Goal: Task Accomplishment & Management: Complete application form

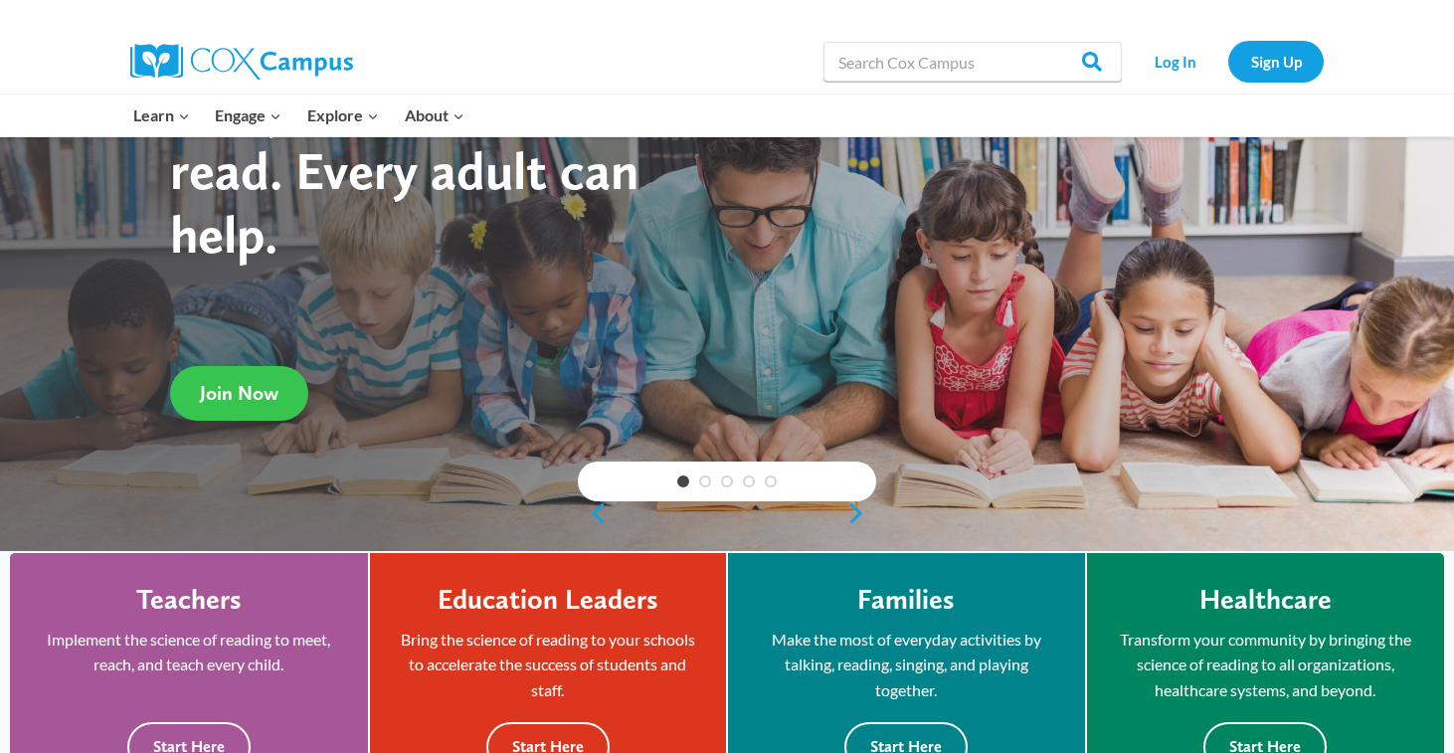
click at [252, 383] on span "Join Now" at bounding box center [239, 393] width 79 height 24
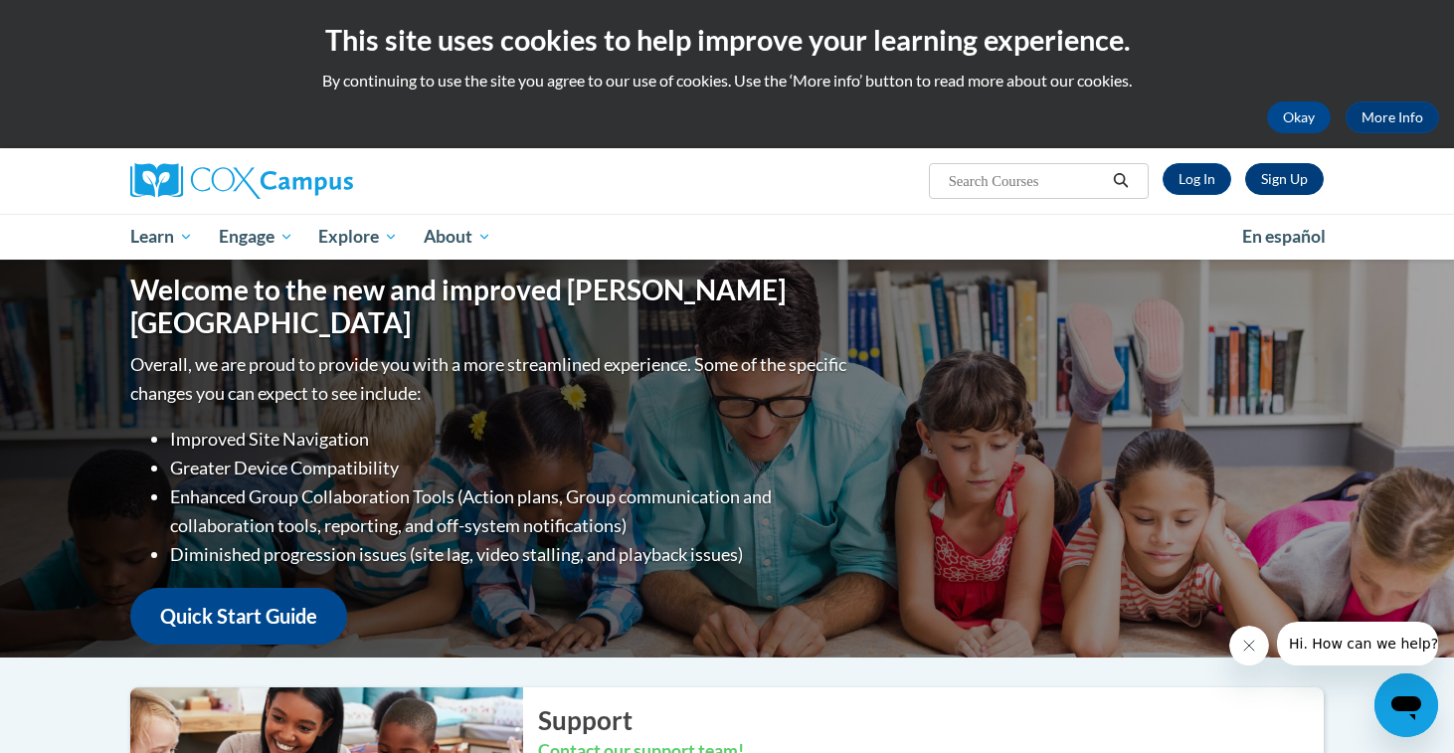
click at [1274, 181] on link "Sign Up" at bounding box center [1285, 179] width 79 height 32
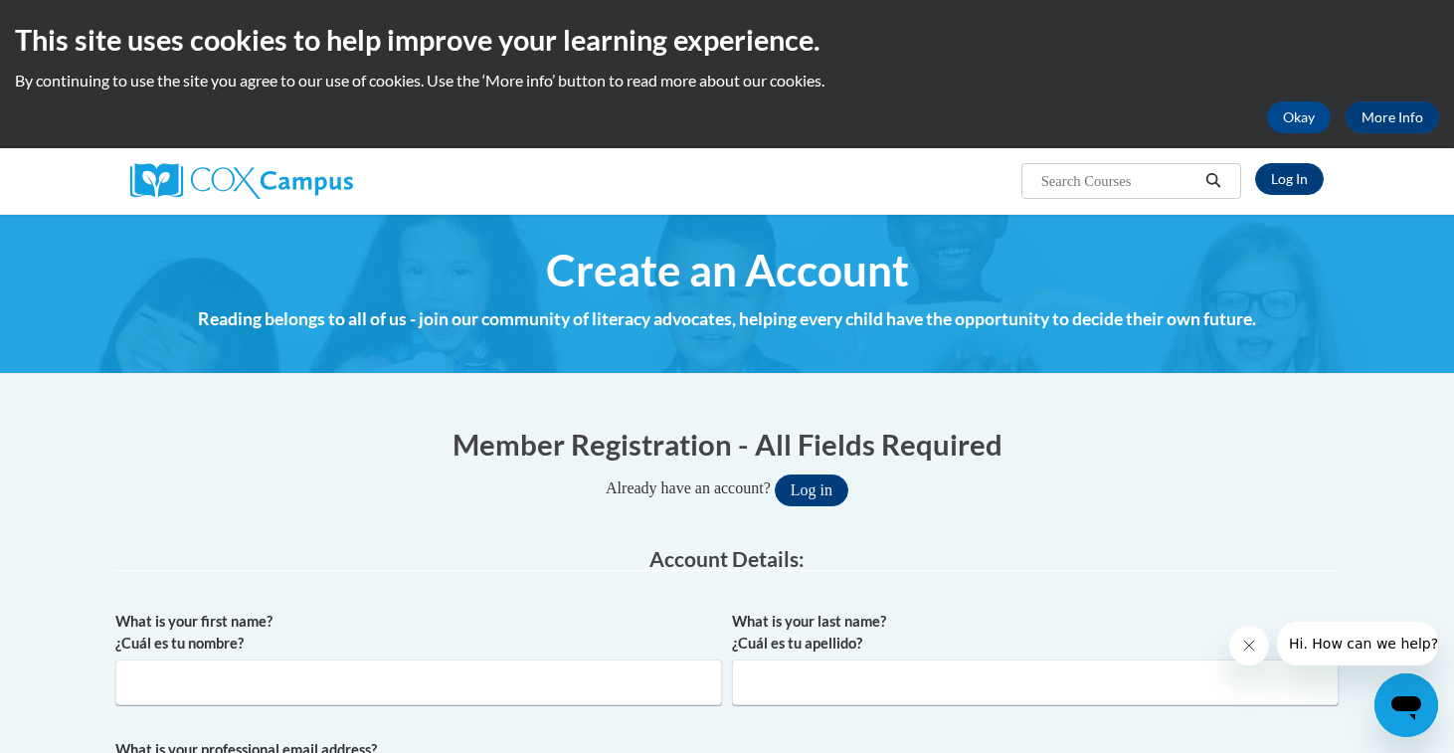
scroll to position [166, 0]
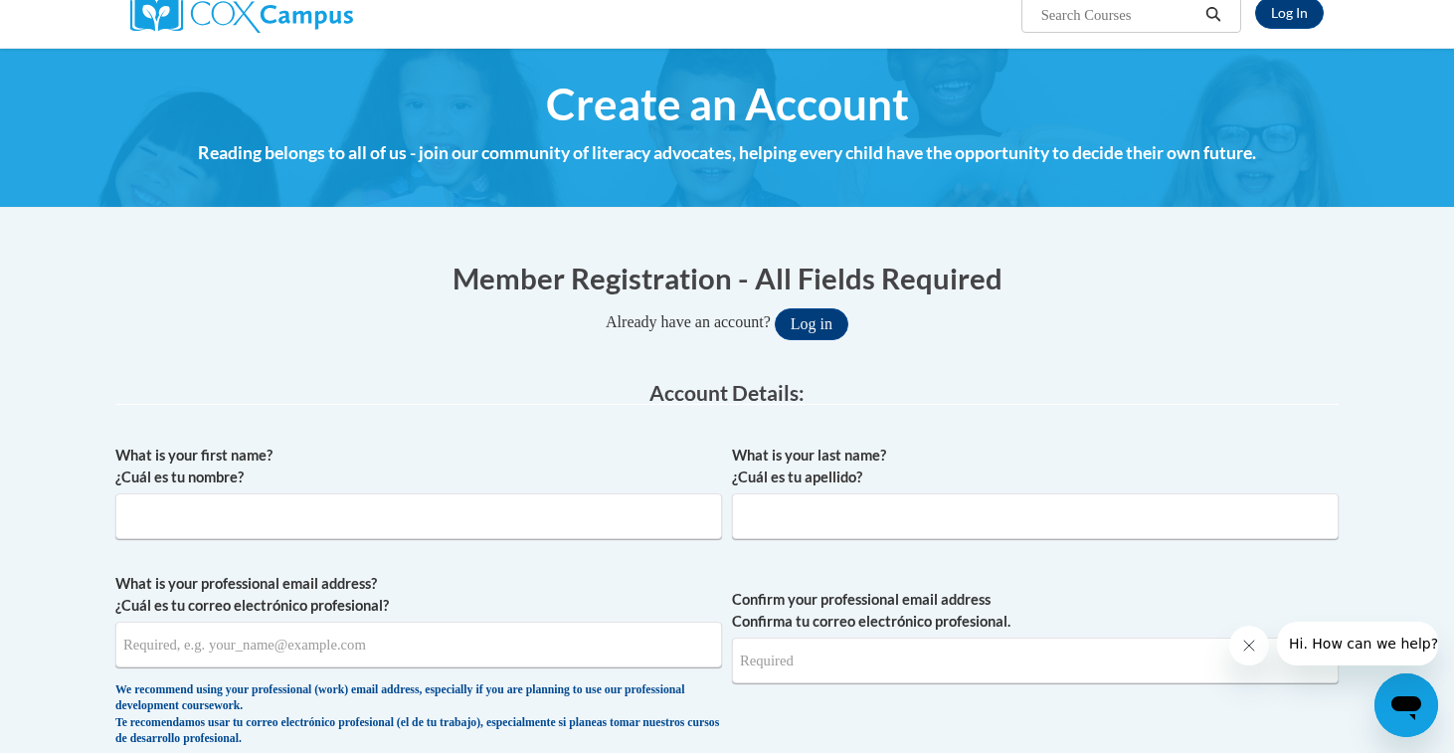
click at [274, 541] on div "What is your first name? ¿Cuál es tu nombre?" at bounding box center [418, 499] width 607 height 109
click at [274, 490] on span "What is your first name? ¿Cuál es tu nombre?" at bounding box center [418, 492] width 607 height 95
type input "[PERSON_NAME]"
type input "Acho"
click at [339, 527] on input "[PERSON_NAME]" at bounding box center [418, 516] width 607 height 46
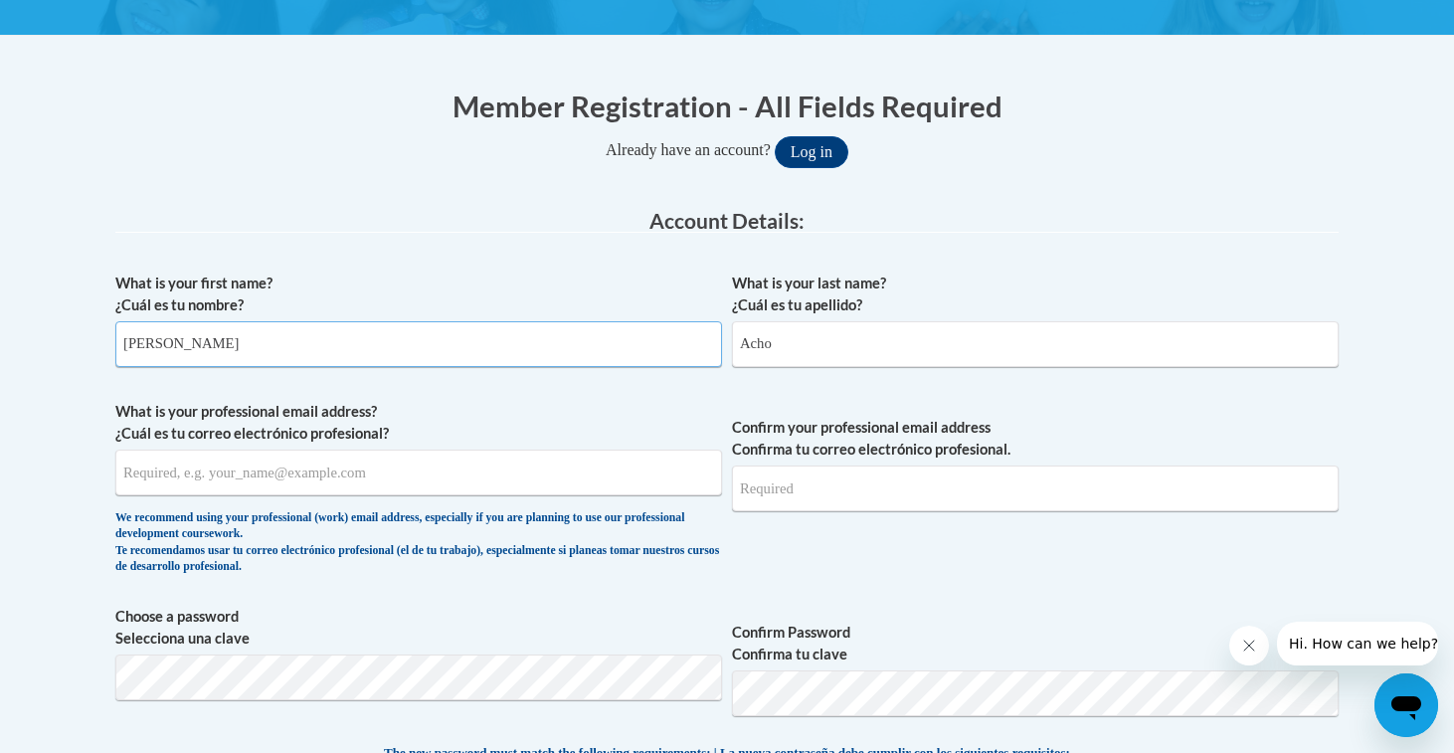
scroll to position [347, 0]
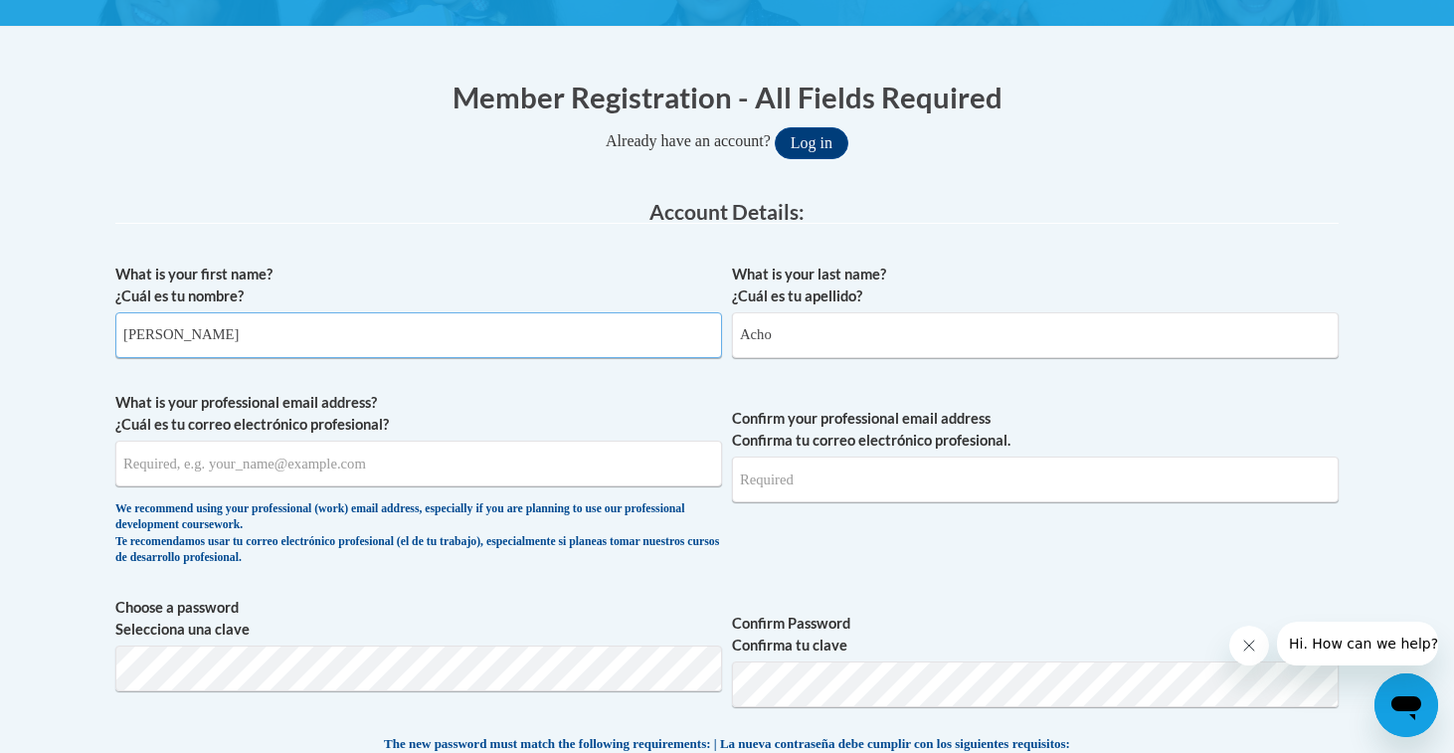
type input "[PERSON_NAME]"
type input "[EMAIL_ADDRESS][DOMAIN_NAME]"
click at [573, 457] on input "[EMAIL_ADDRESS][DOMAIN_NAME]" at bounding box center [418, 464] width 607 height 46
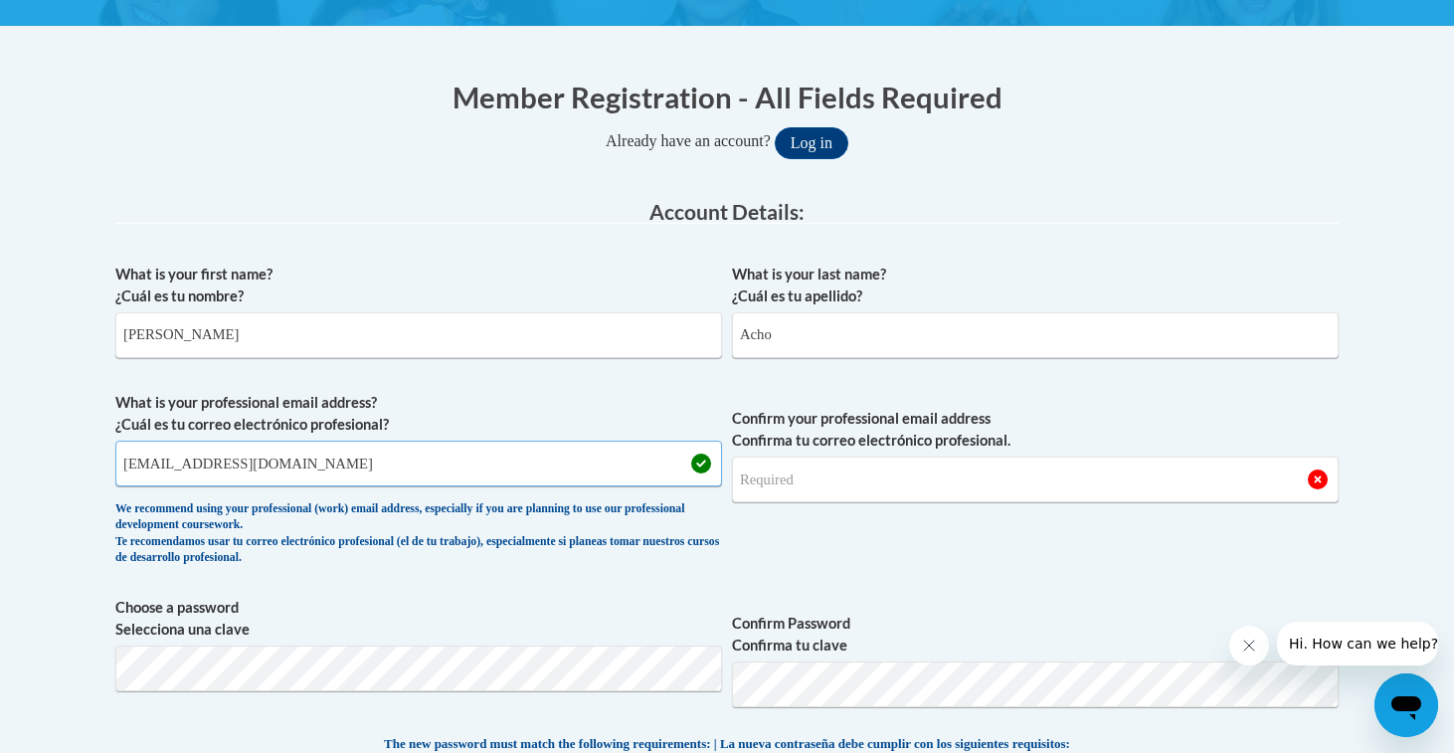
click at [573, 457] on input "[EMAIL_ADDRESS][DOMAIN_NAME]" at bounding box center [418, 464] width 607 height 46
click at [814, 470] on input "Confirm your professional email address Confirma tu correo electrónico profesio…" at bounding box center [1035, 480] width 607 height 46
click at [815, 472] on input "Confirm your professional email address Confirma tu correo electrónico profesio…" at bounding box center [1035, 480] width 607 height 46
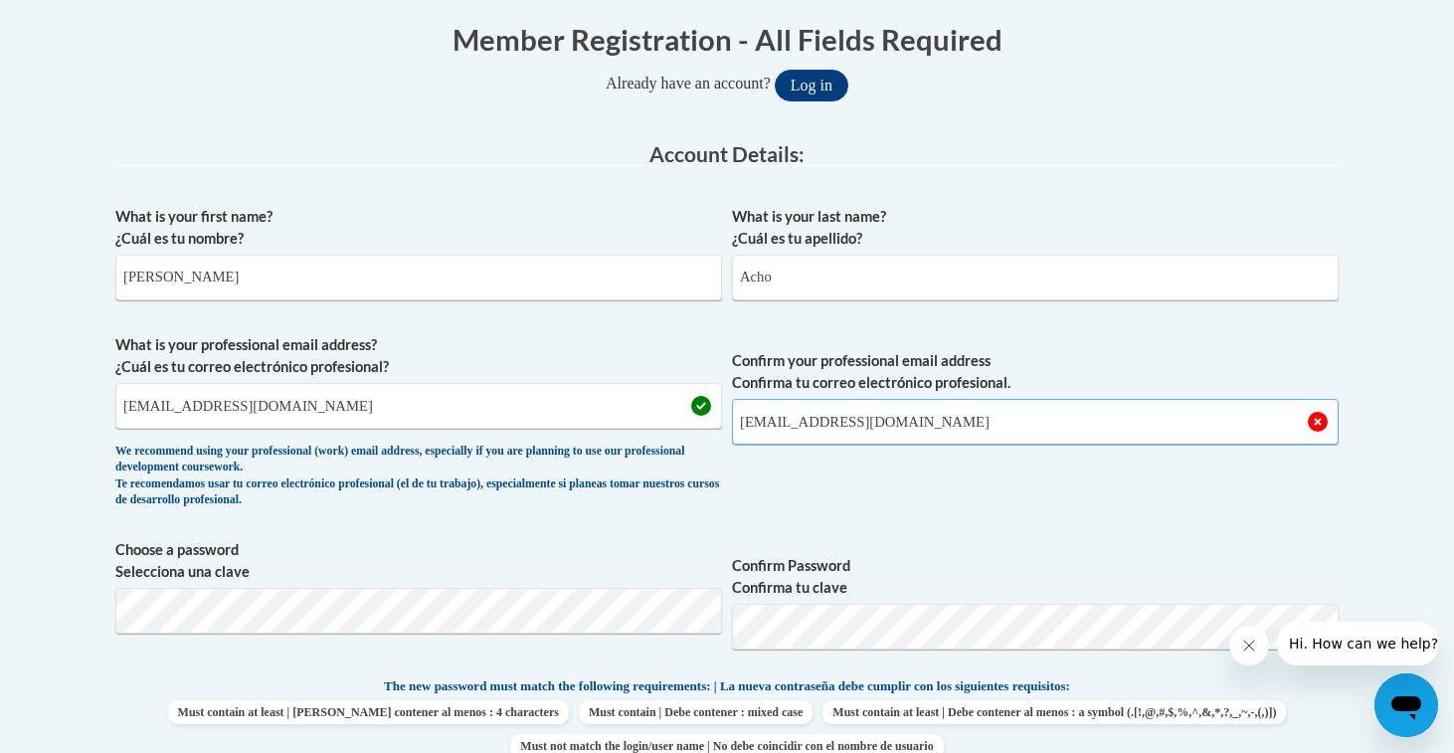
scroll to position [417, 0]
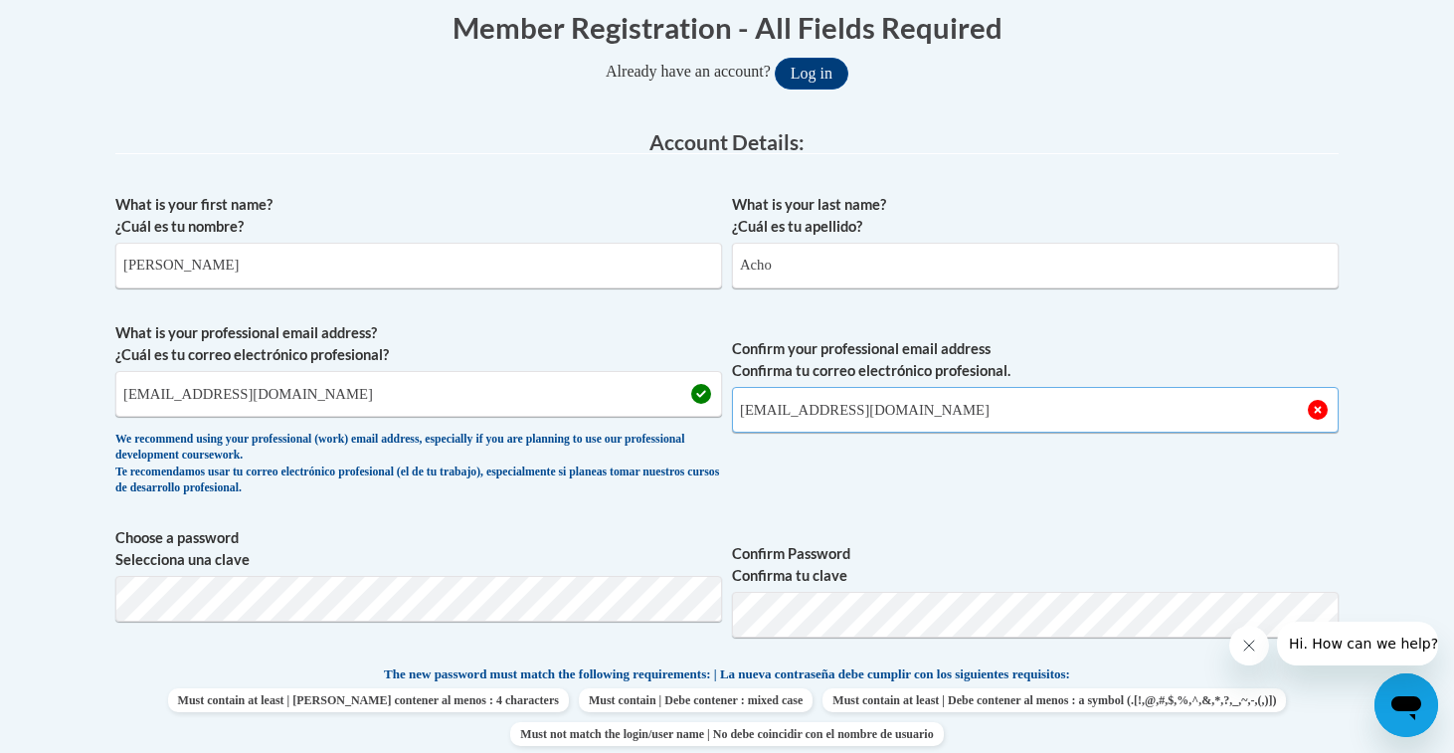
type input "[EMAIL_ADDRESS][DOMAIN_NAME]"
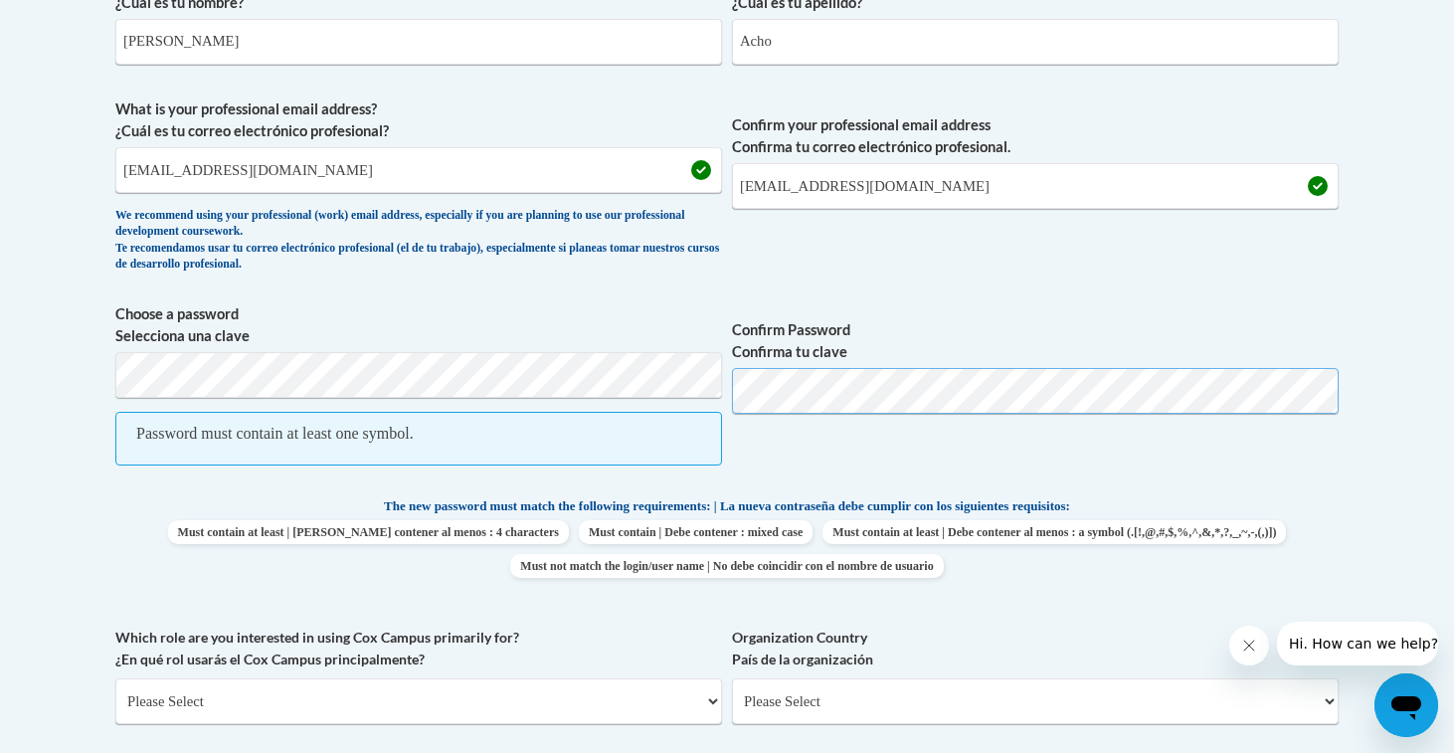
scroll to position [648, 0]
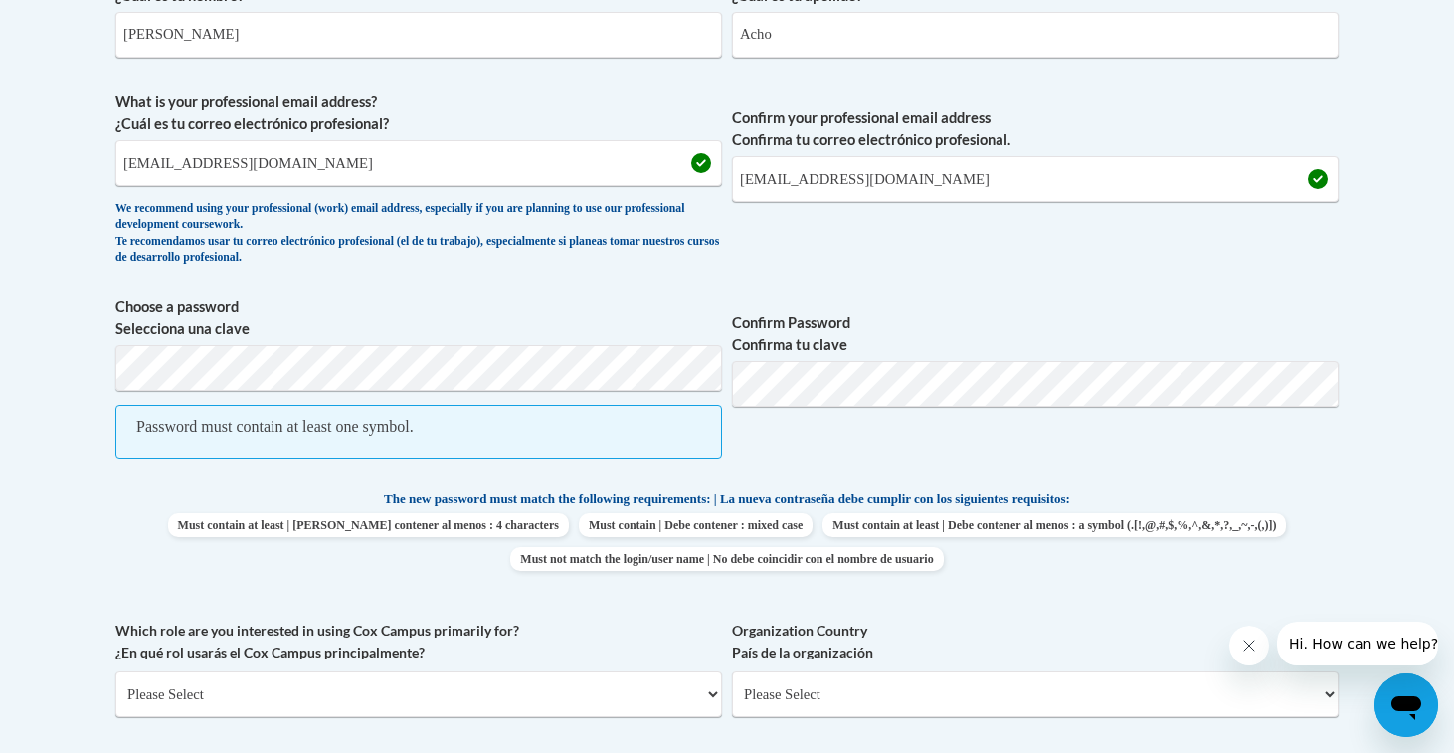
click at [924, 481] on div "What is your first name? ¿Cuál es tu nombre? Araceli What is your last name? ¿C…" at bounding box center [727, 435] width 1224 height 964
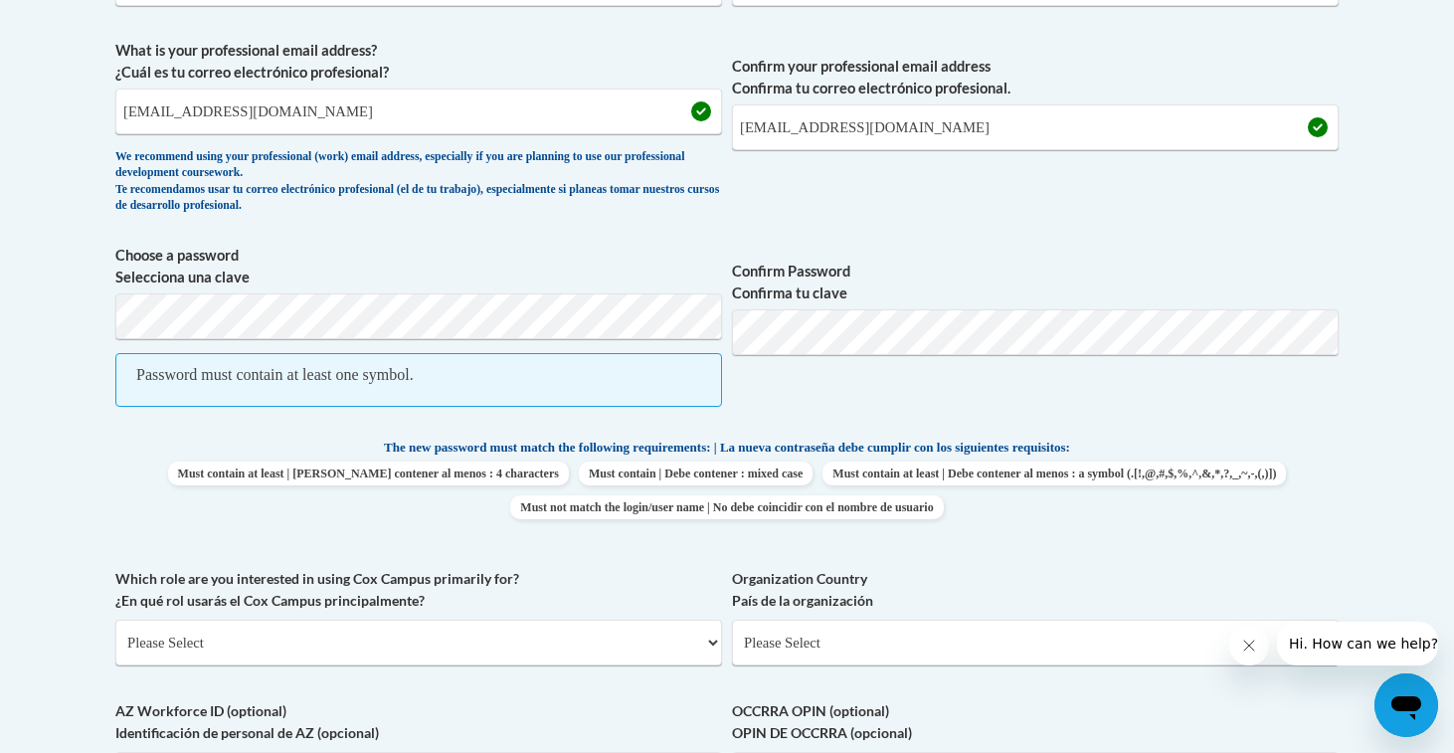
scroll to position [727, 0]
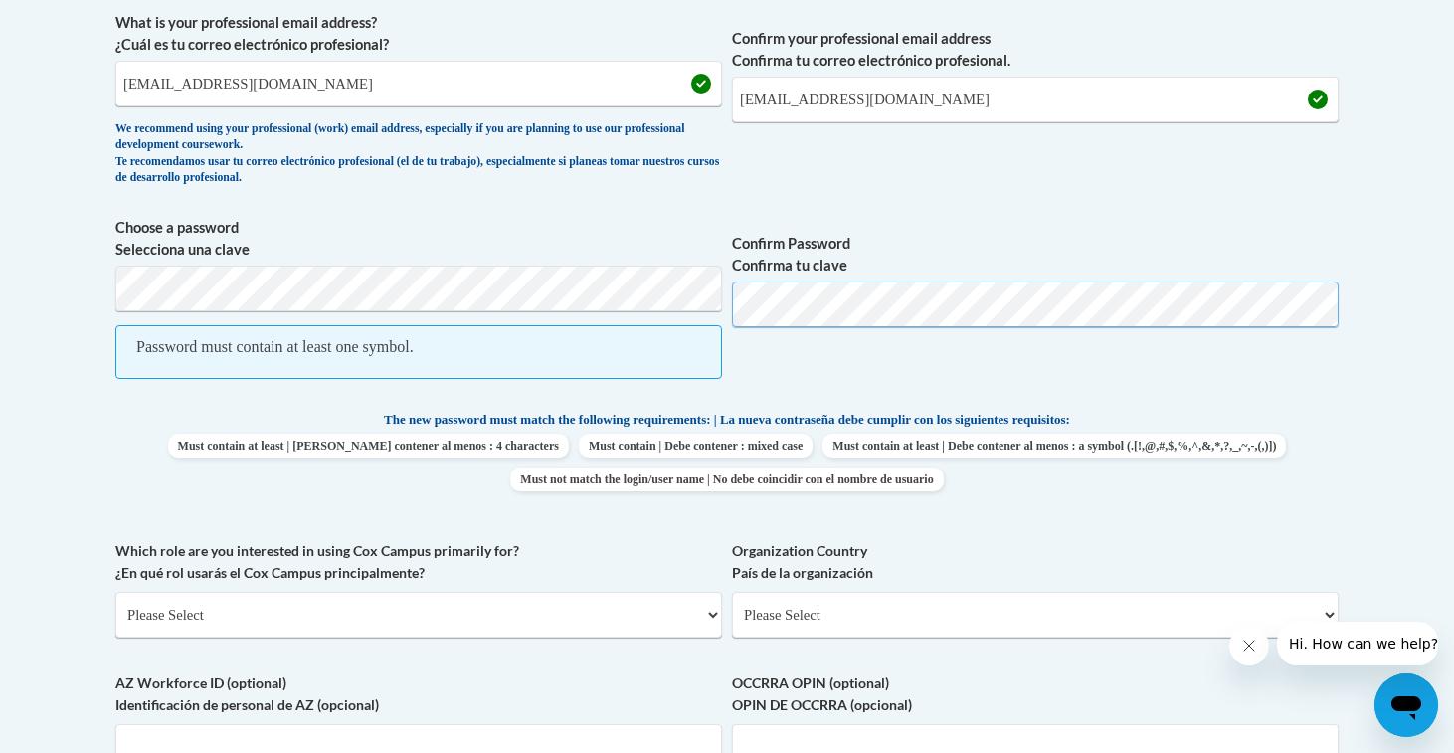
click at [594, 294] on span "Choose a password Selecciona una clave Password must contain at least one symbo…" at bounding box center [727, 308] width 1224 height 183
click at [840, 353] on span "Confirm Password Confirma tu clave" at bounding box center [1035, 308] width 607 height 183
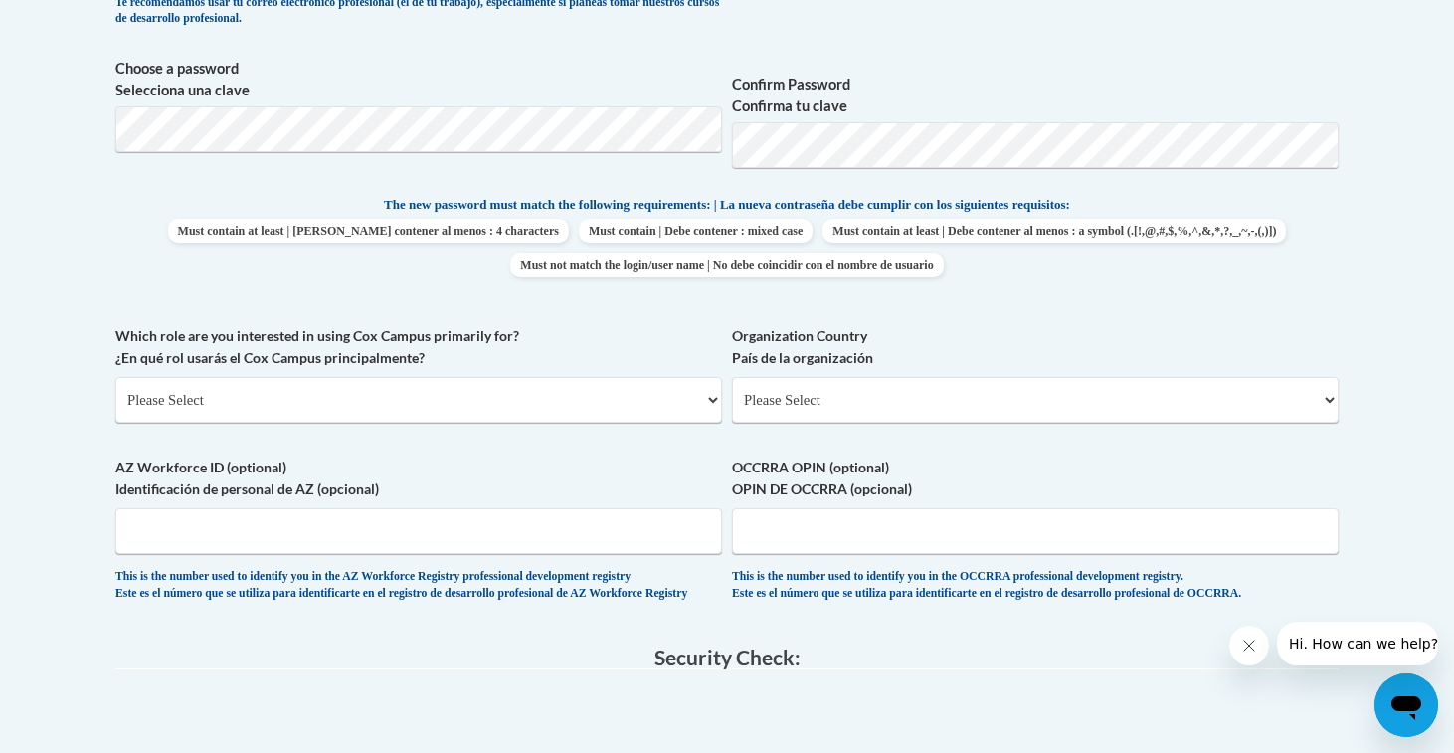
scroll to position [1014, 0]
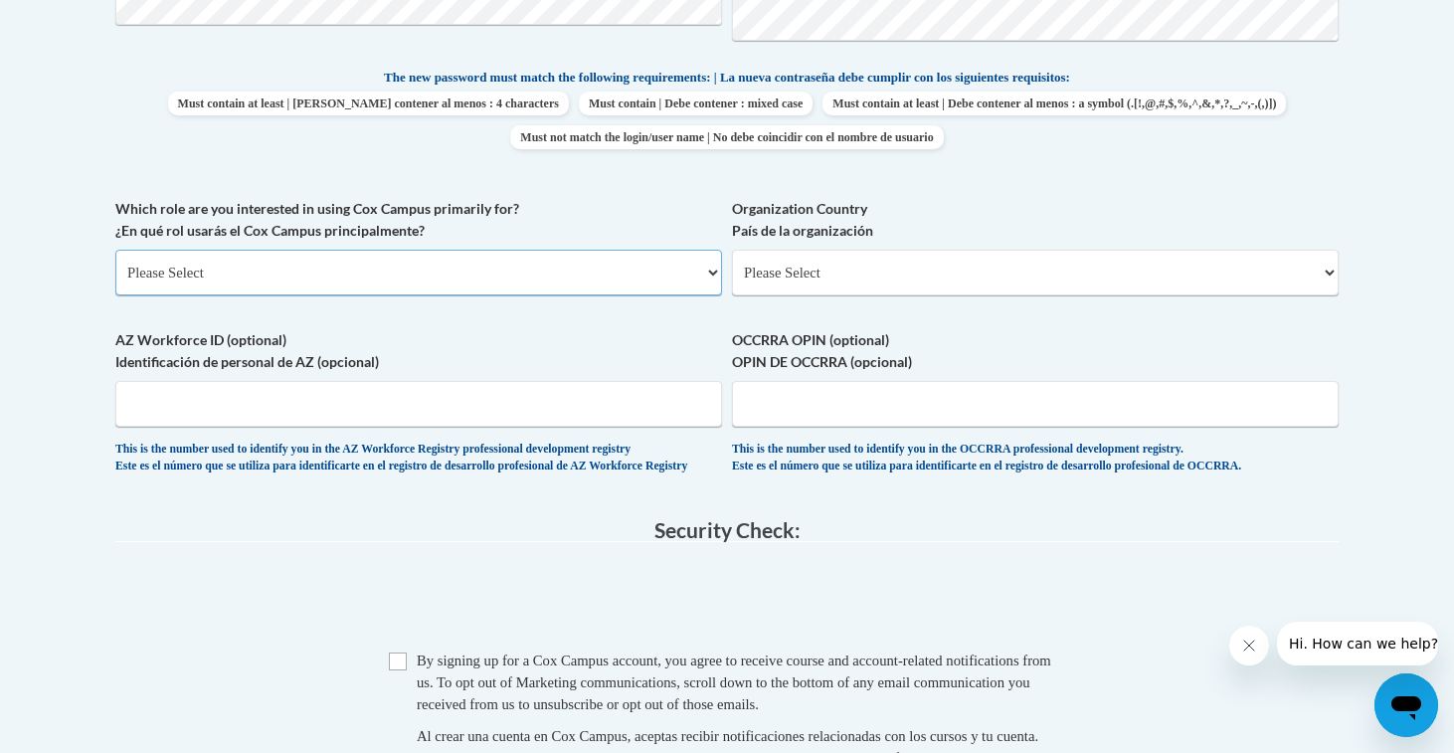
select select "5a18ea06-2b54-4451-96f2-d152daf9eac5"
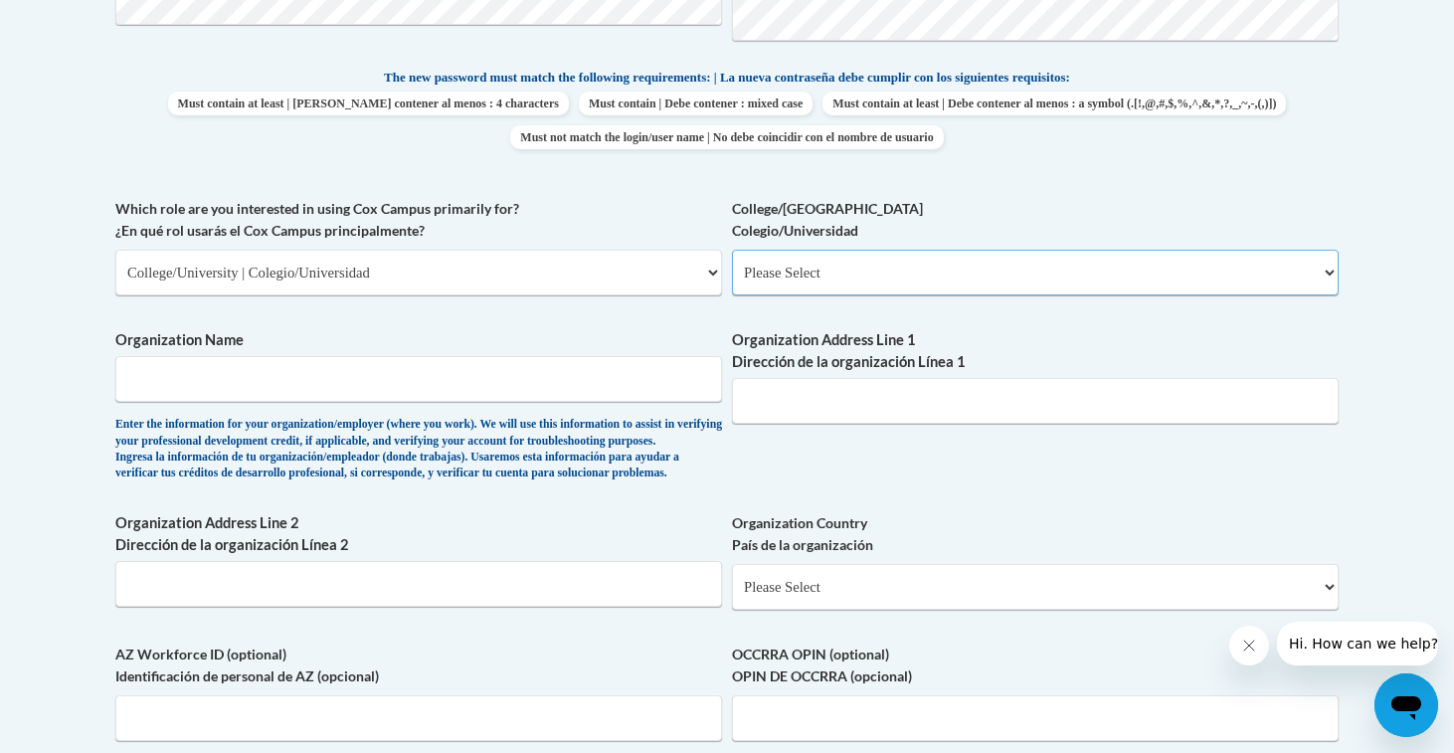
select select "99b32b07-cffc-426c-8bf6-0cd77760d84b"
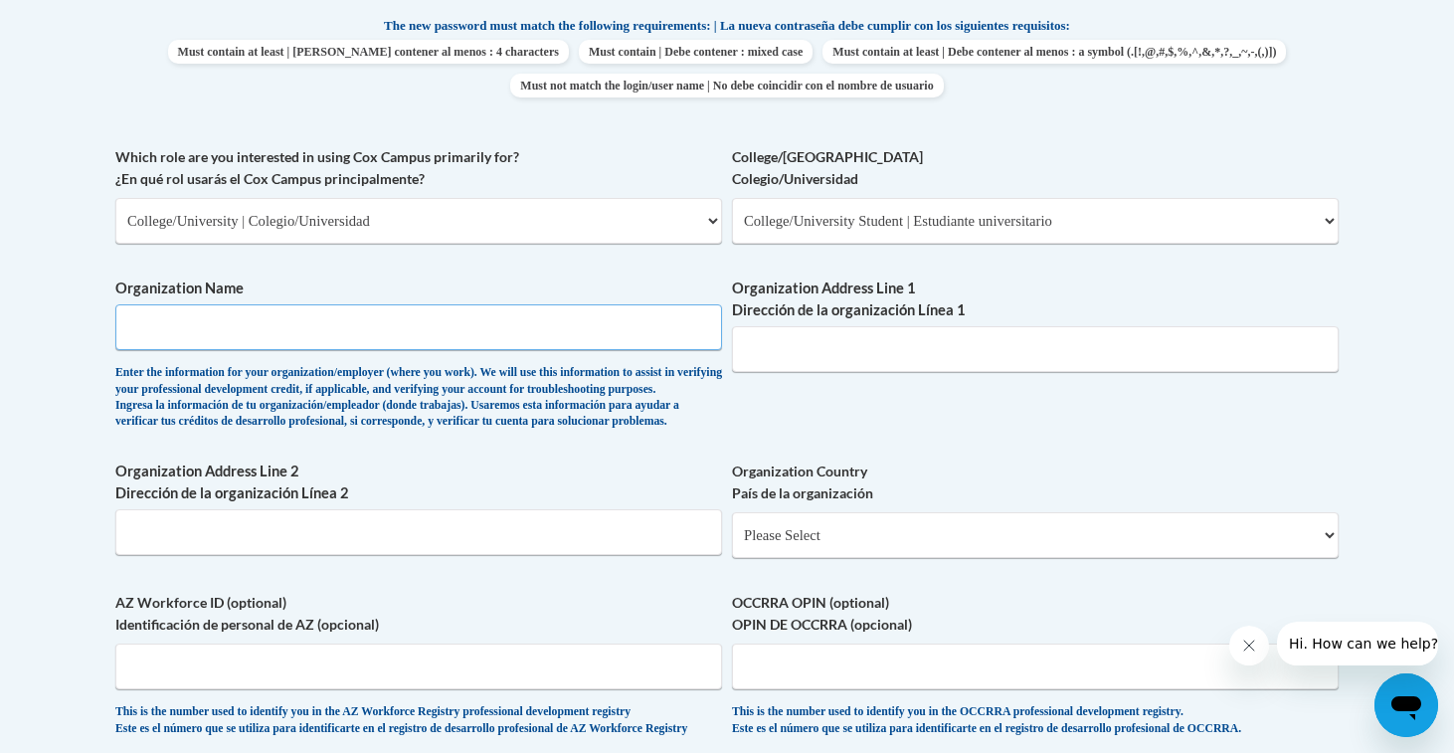
scroll to position [1080, 0]
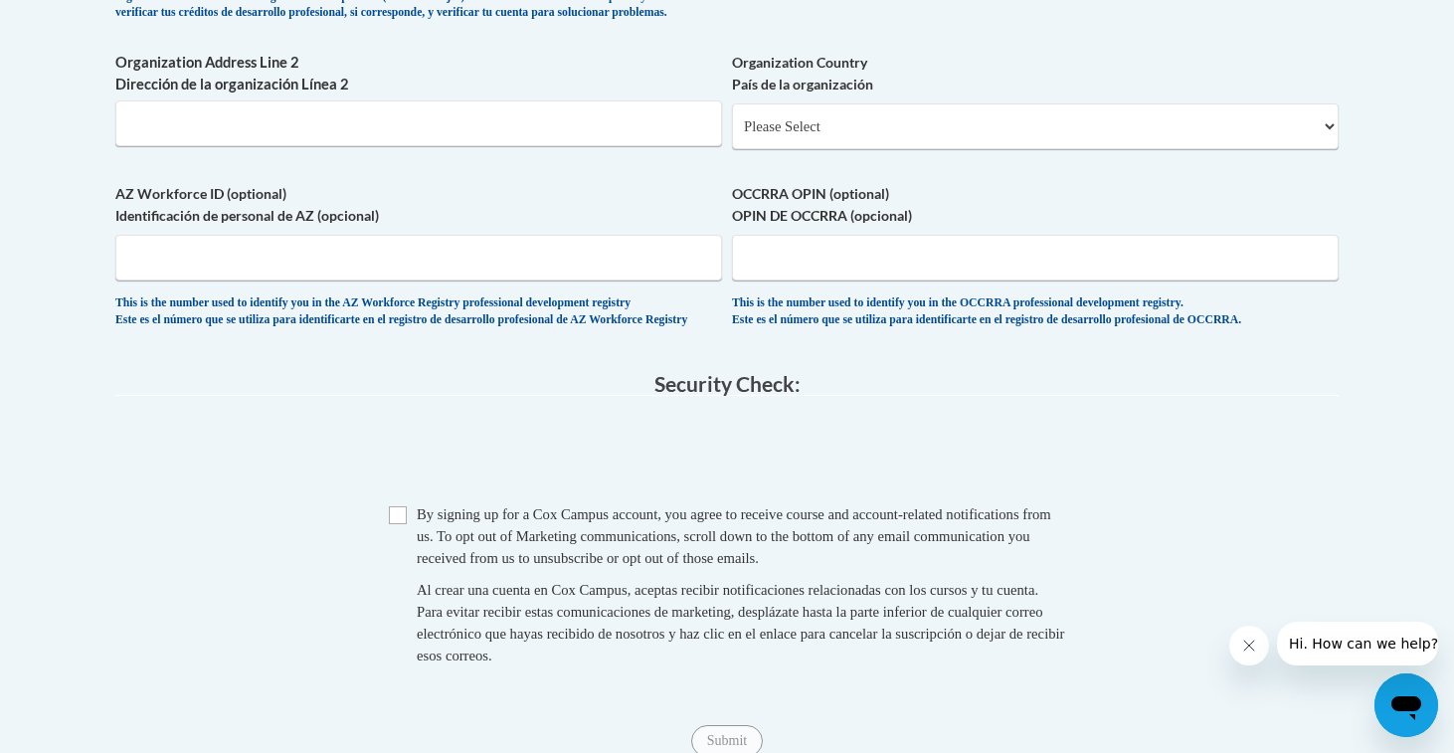
type input "Virginia Commonwealth University"
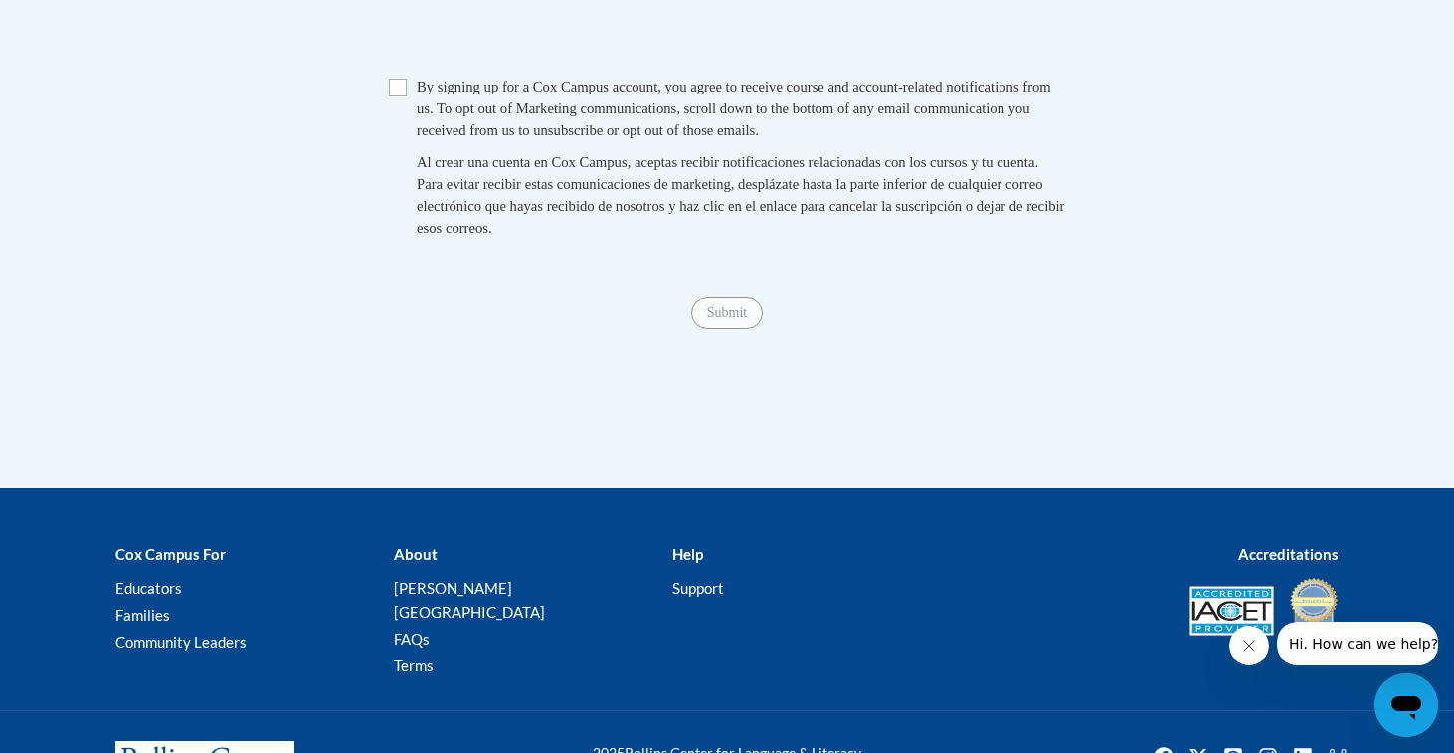
scroll to position [1860, 0]
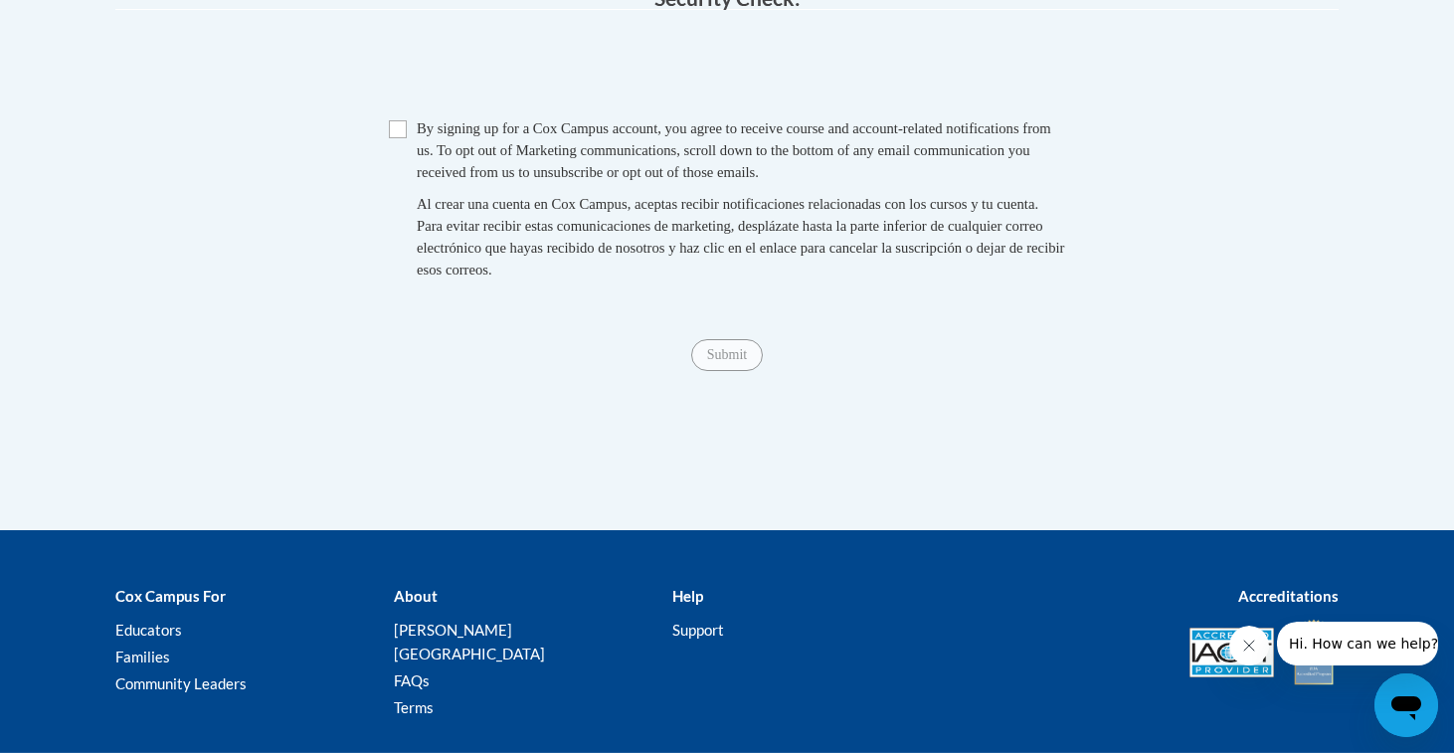
click at [406, 166] on span "Checkbox By signing up for a Cox Campus account, you agree to receive course an…" at bounding box center [727, 208] width 676 height 183
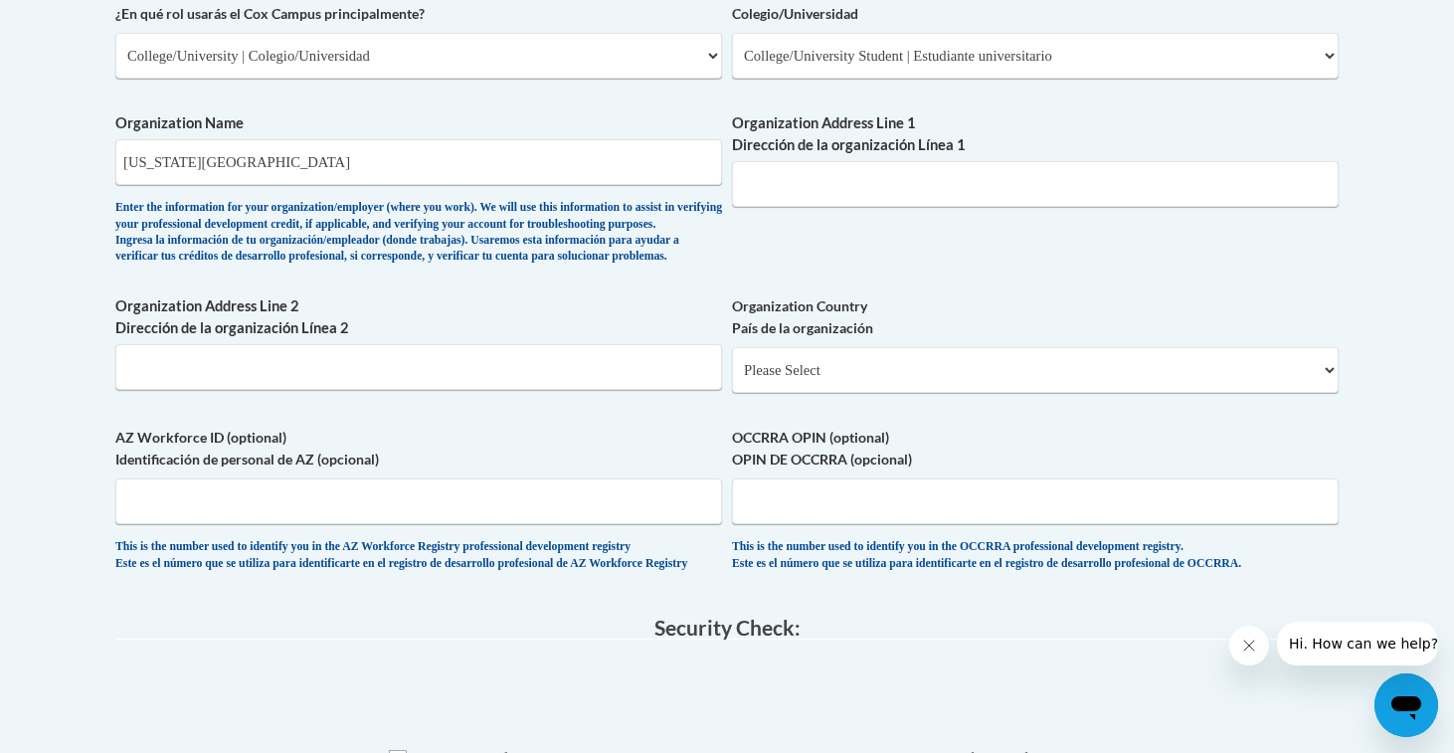
scroll to position [1222, 0]
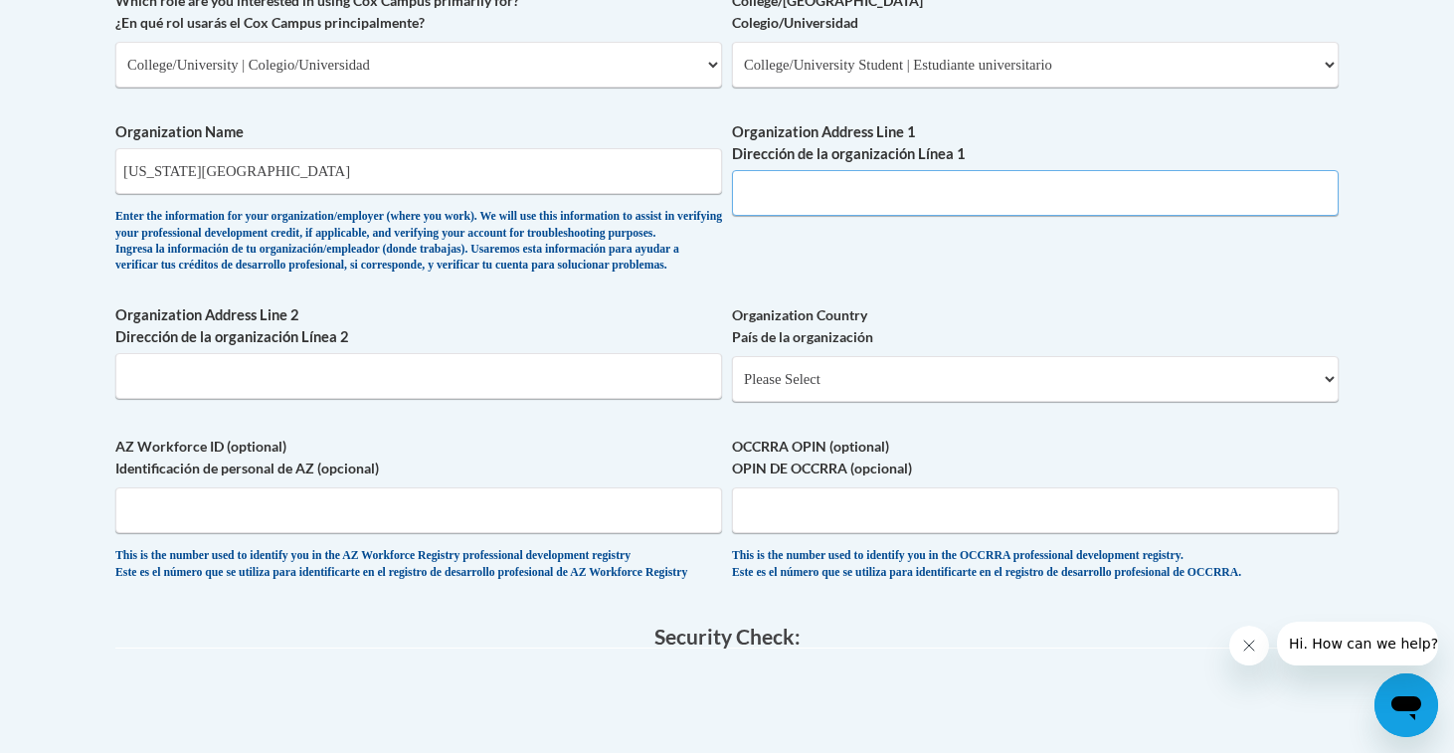
click at [793, 182] on input "Organization Address Line 1 Dirección de la organización Línea 1" at bounding box center [1035, 193] width 607 height 46
click at [851, 172] on input "Organization Address Line 1 Dirección de la organización Línea 1" at bounding box center [1035, 193] width 607 height 46
click at [866, 175] on input "Organization Address Line 1 Dirección de la organización Línea 1" at bounding box center [1035, 193] width 607 height 46
paste input "[STREET_ADDRESS][PERSON_NAME]"
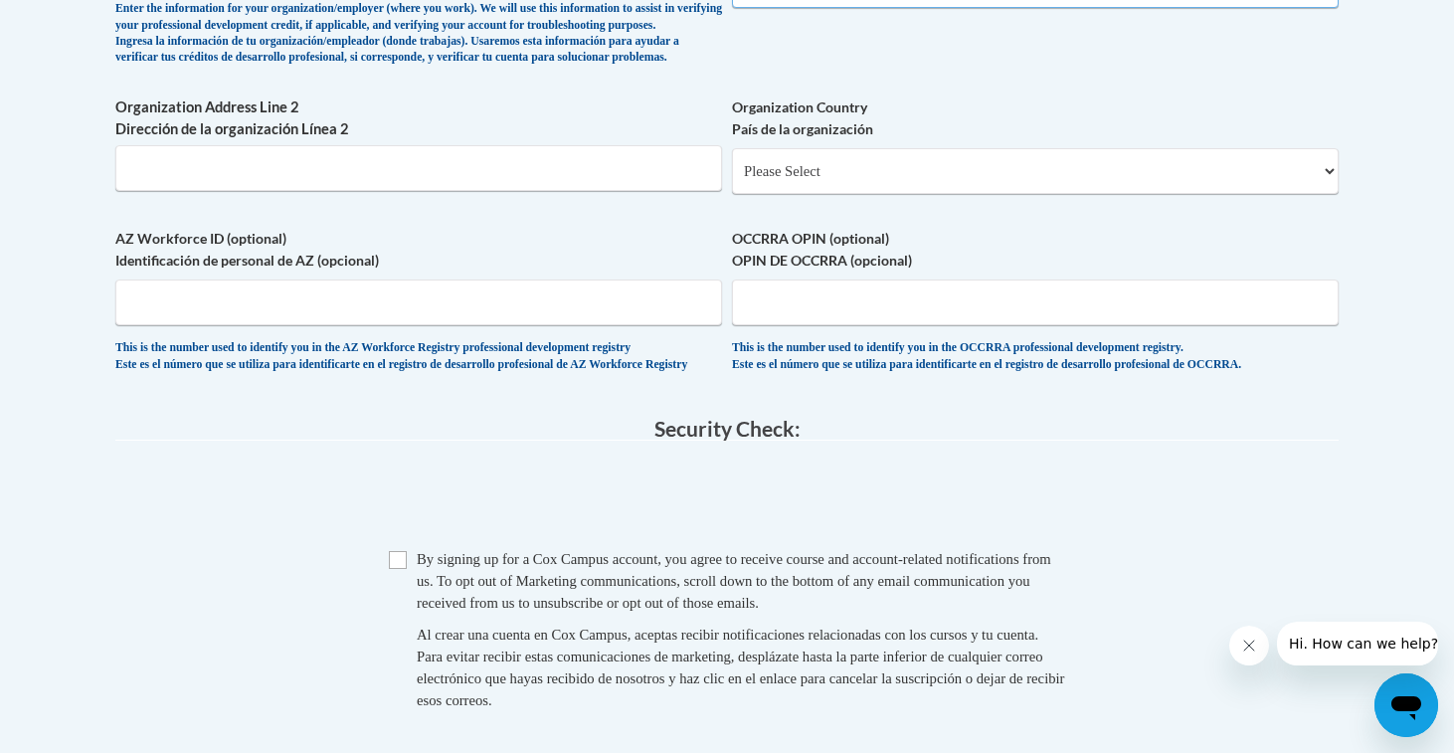
type input "[STREET_ADDRESS][PERSON_NAME]"
select select "ad49bcad-a171-4b2e-b99c-48b446064914"
select select
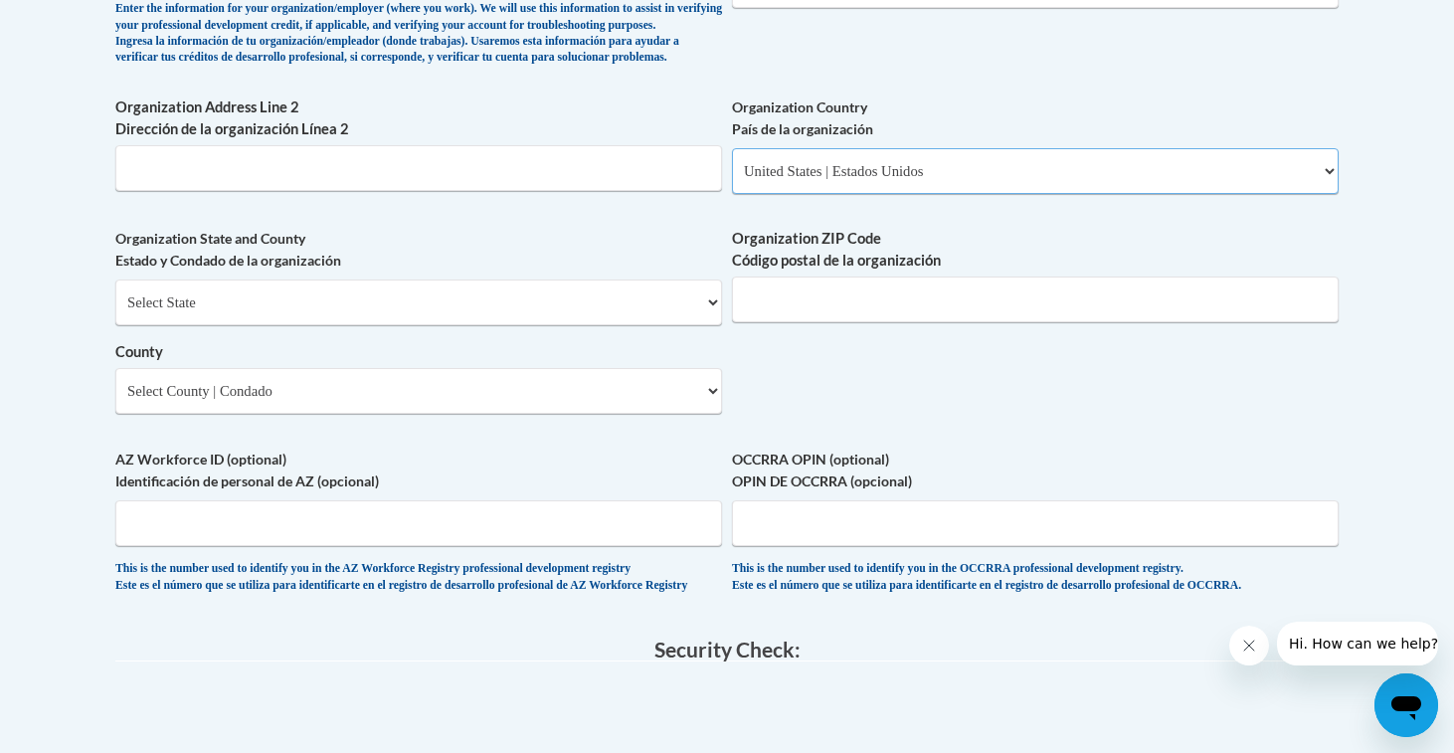
select select
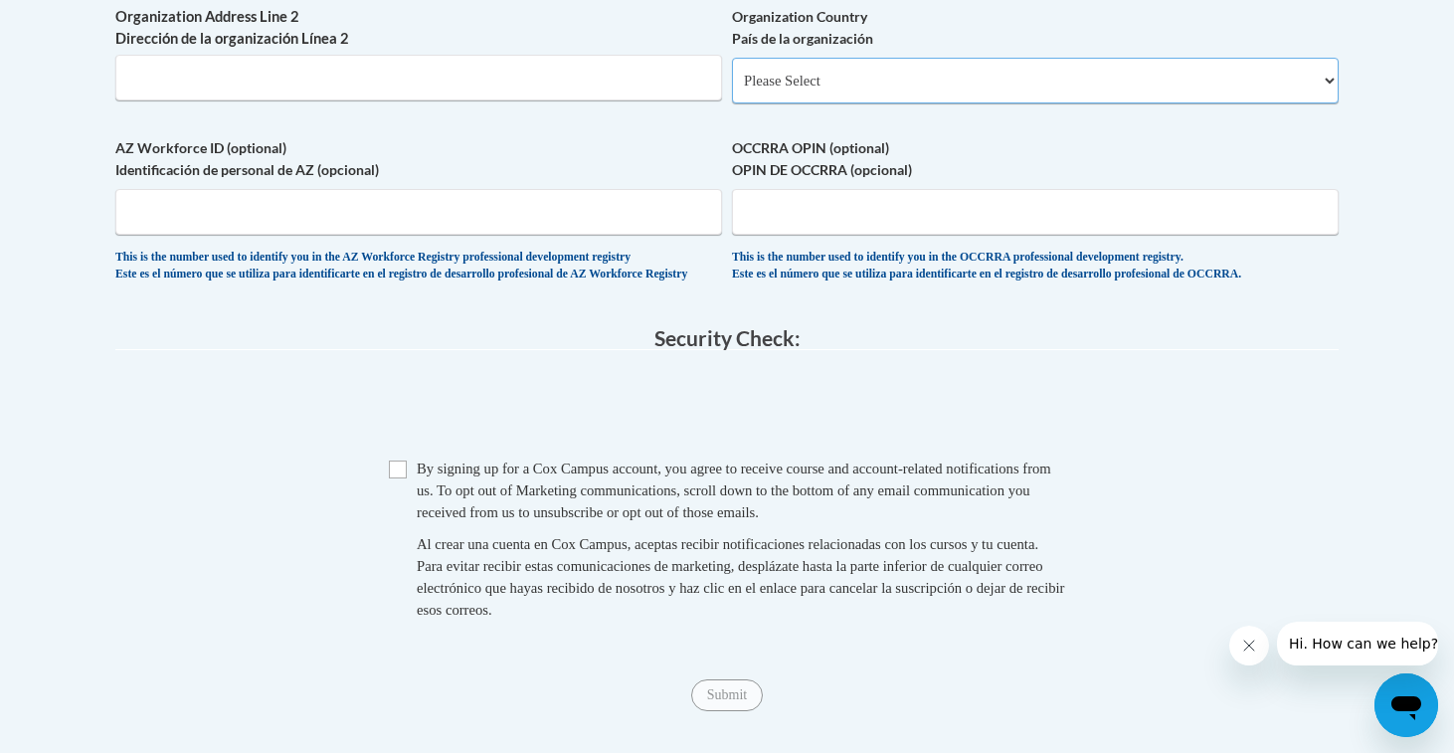
scroll to position [1608, 0]
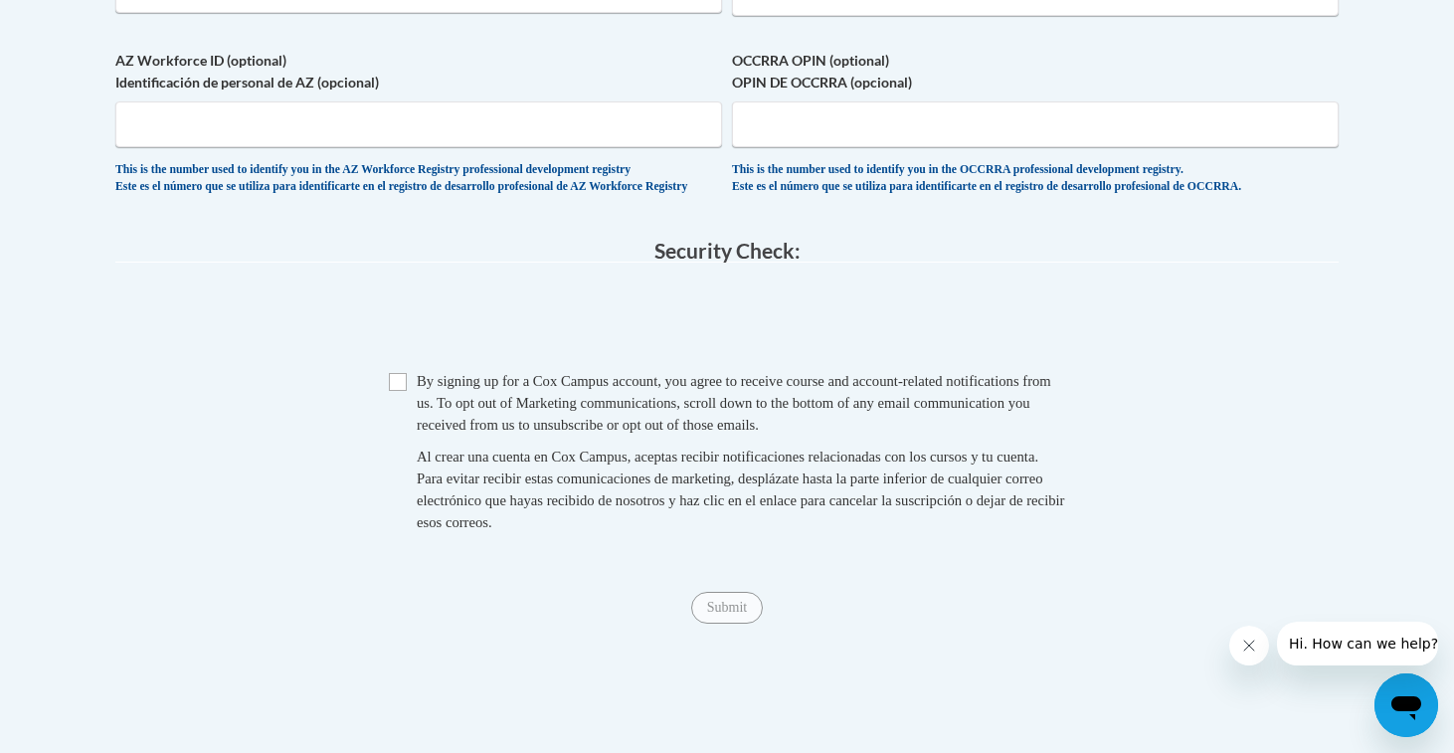
click at [394, 420] on span "Checkbox By signing up for a Cox Campus account, you agree to receive course an…" at bounding box center [727, 461] width 676 height 183
click at [394, 419] on span "Checkbox By signing up for a Cox Campus account, you agree to receive course an…" at bounding box center [727, 461] width 676 height 183
click at [406, 391] on input "Checkbox" at bounding box center [398, 382] width 18 height 18
click at [730, 624] on input "Submit" at bounding box center [727, 608] width 72 height 32
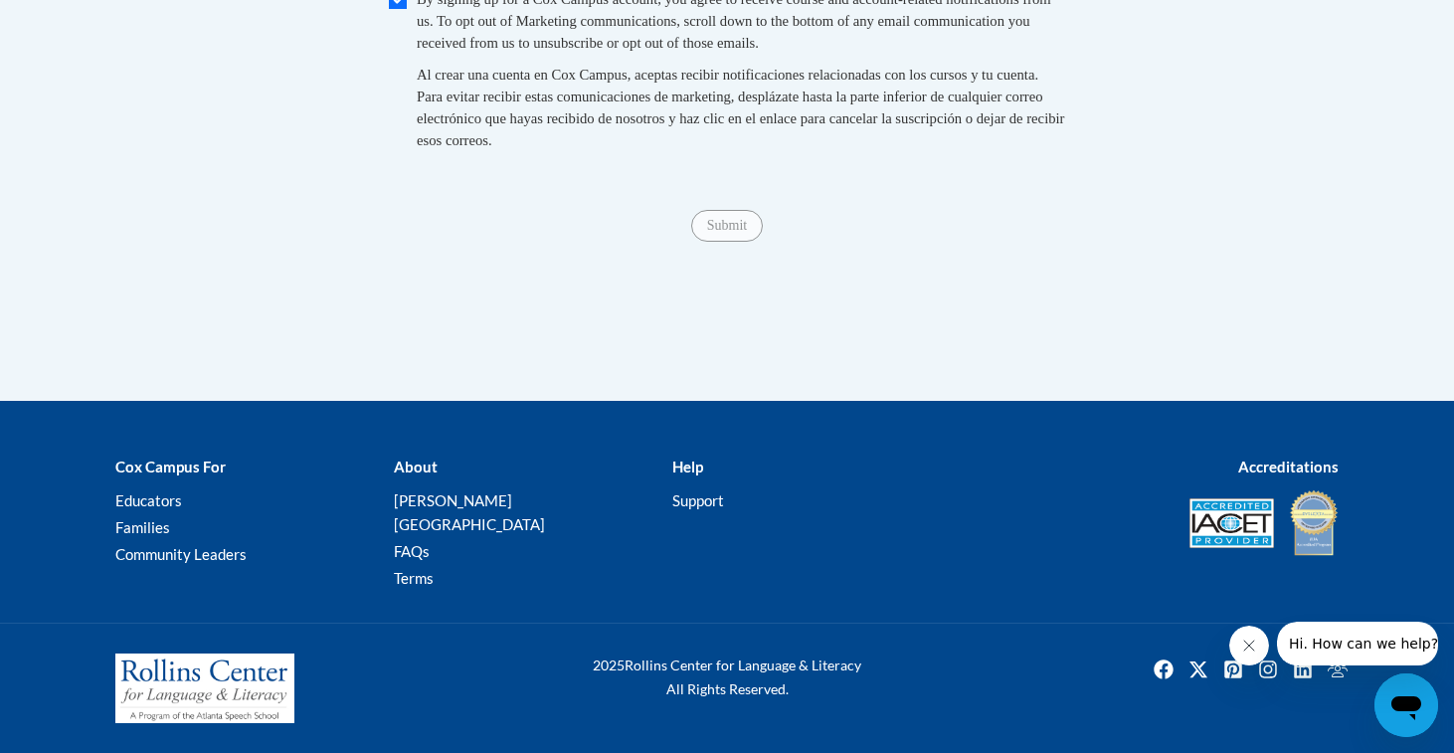
scroll to position [1714, 0]
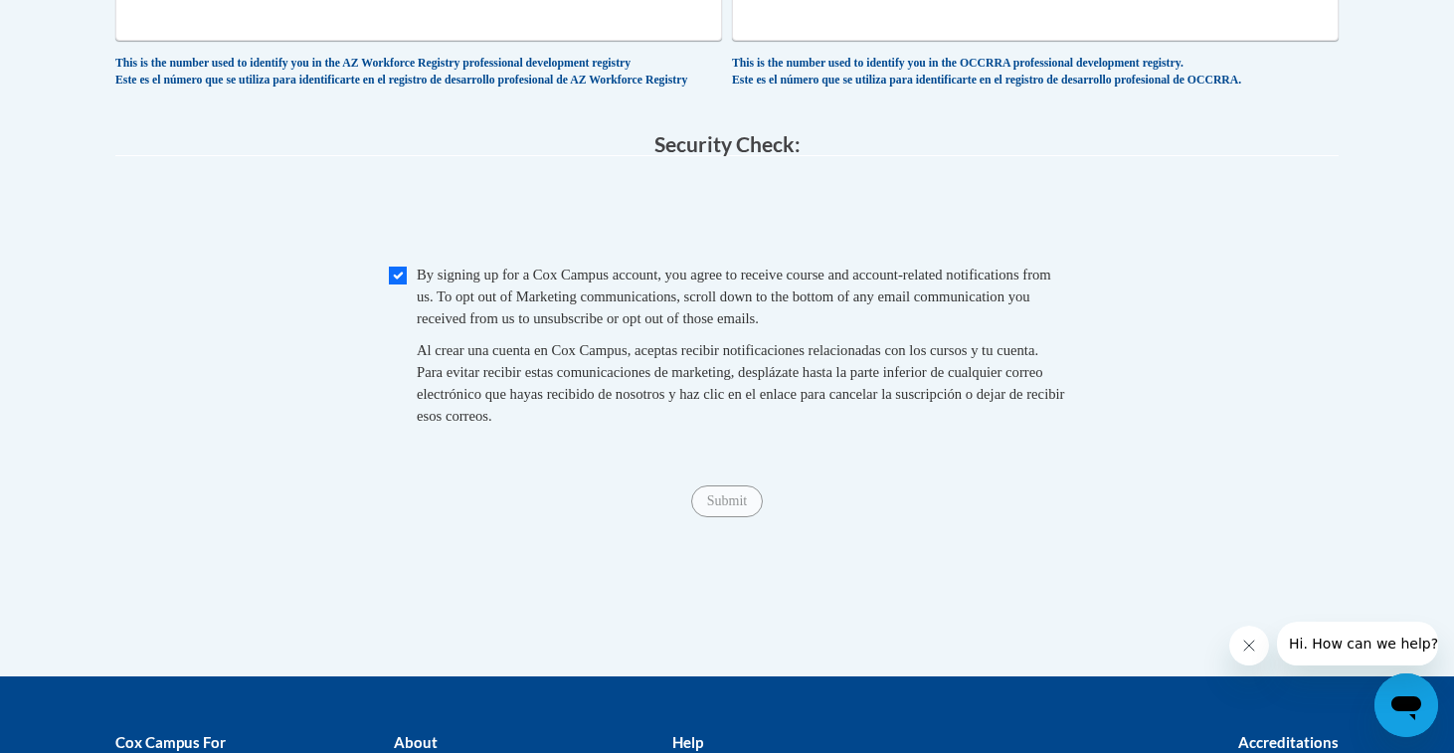
click at [391, 285] on input "Checkbox" at bounding box center [398, 276] width 18 height 18
click at [392, 285] on input "Checkbox" at bounding box center [398, 276] width 18 height 18
checkbox input "true"
click at [715, 517] on input "Submit" at bounding box center [727, 501] width 72 height 32
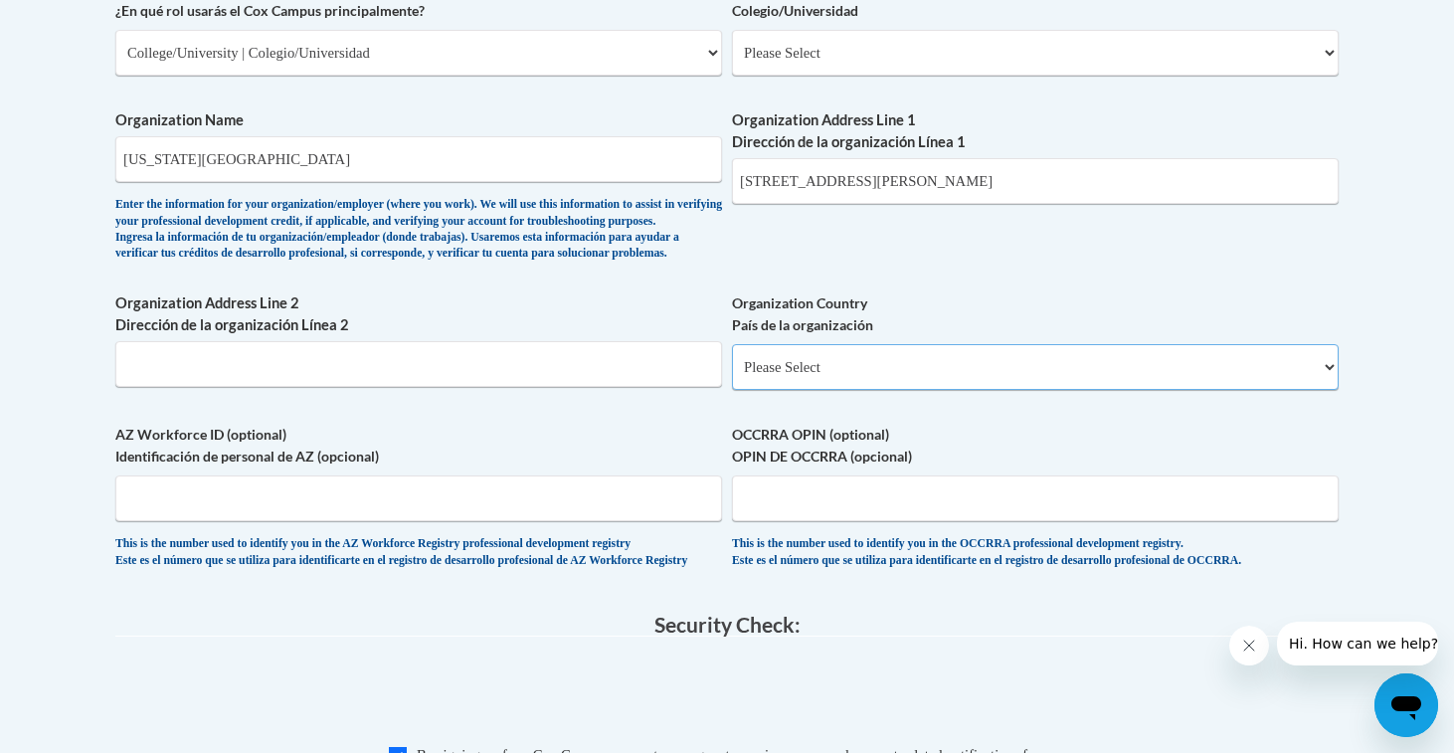
select select "ad49bcad-a171-4b2e-b99c-48b446064914"
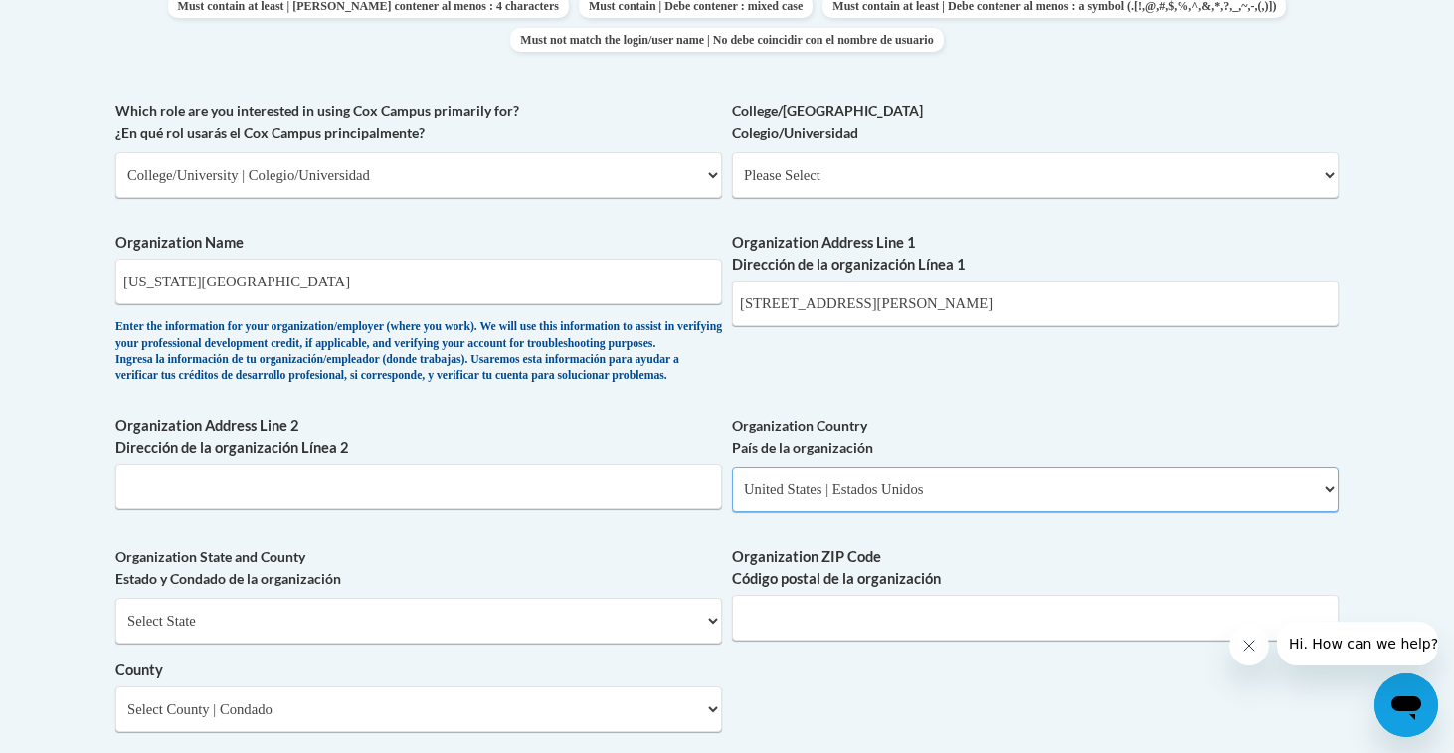
scroll to position [1051, 0]
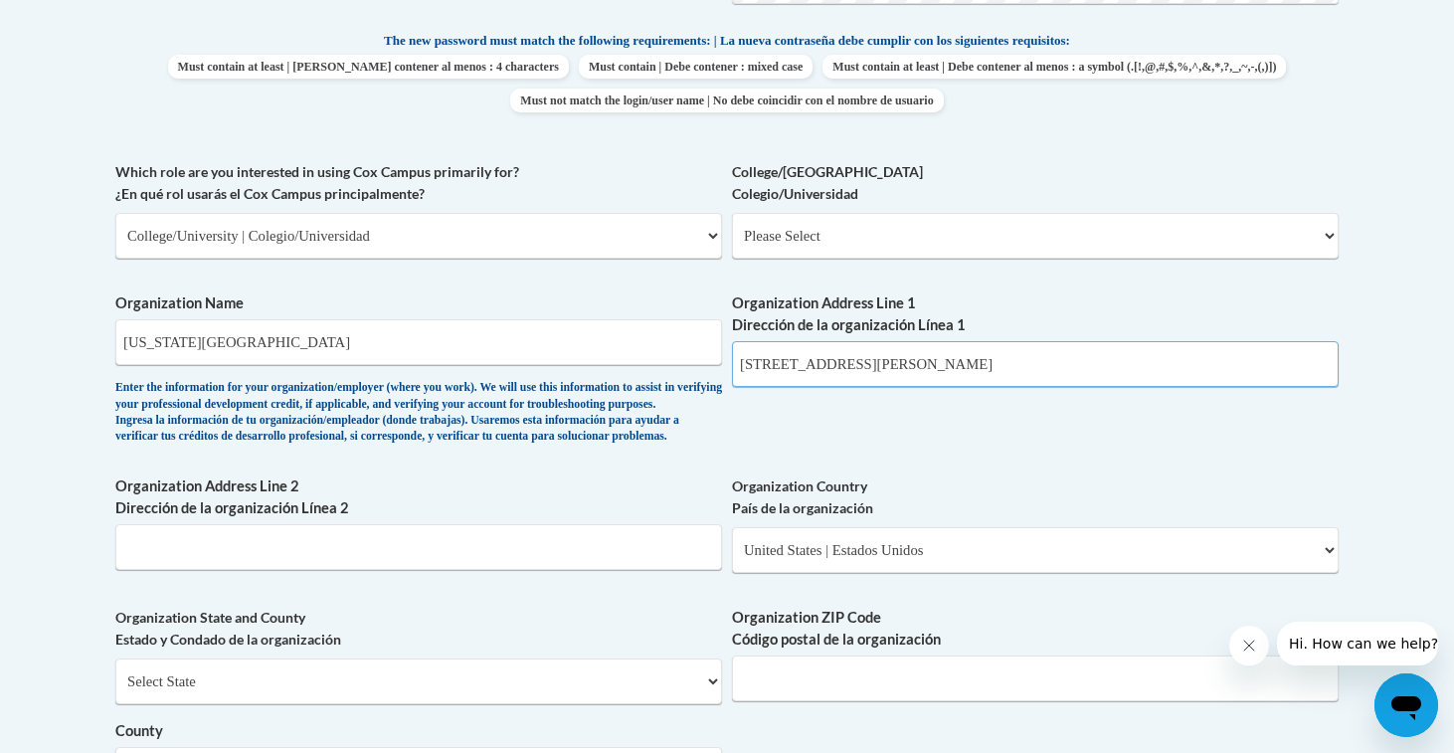
click at [863, 347] on input "[STREET_ADDRESS][PERSON_NAME]" at bounding box center [1035, 364] width 607 height 46
click at [439, 319] on input "Virginia Commonwealth University" at bounding box center [418, 342] width 607 height 46
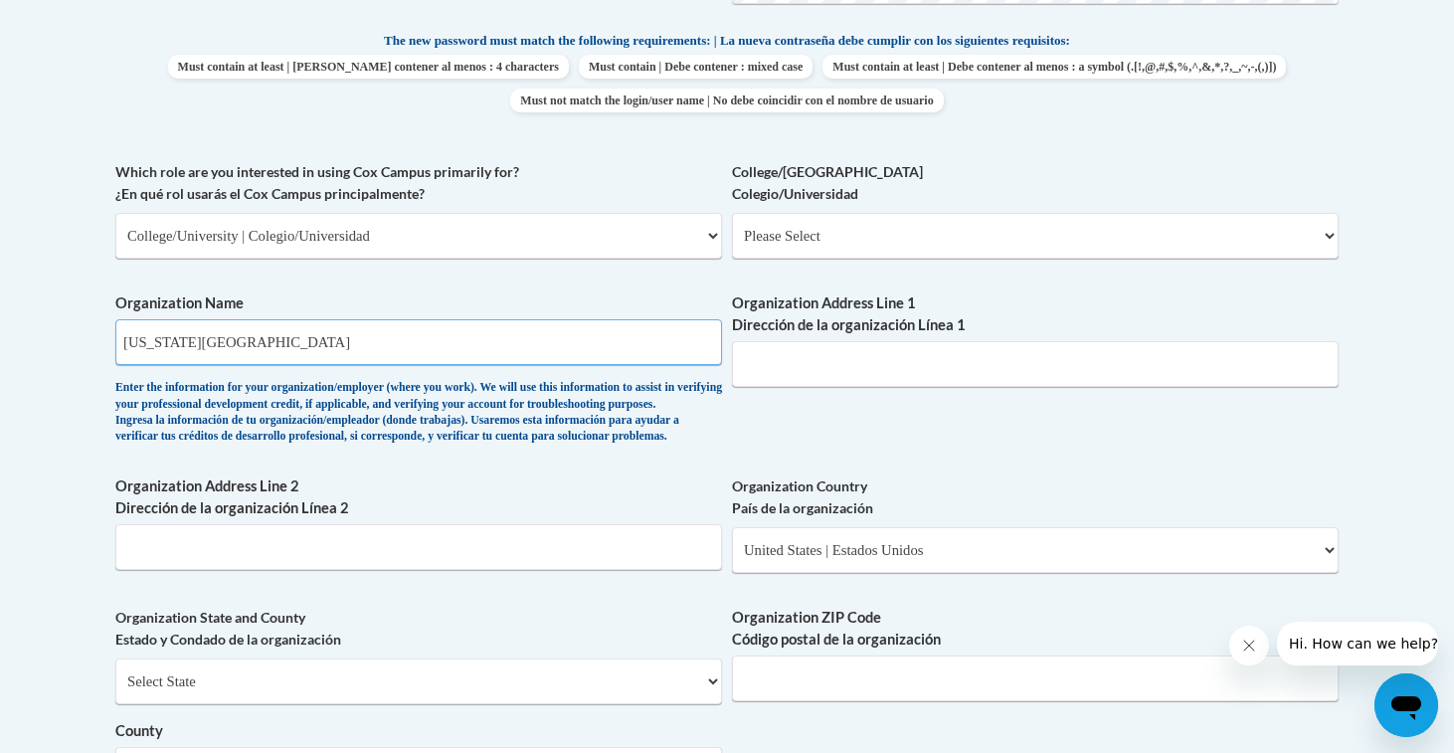
click at [439, 319] on input "Virginia Commonwealth University" at bounding box center [418, 342] width 607 height 46
select select "99b32b07-cffc-426c-8bf6-0cd77760d84b"
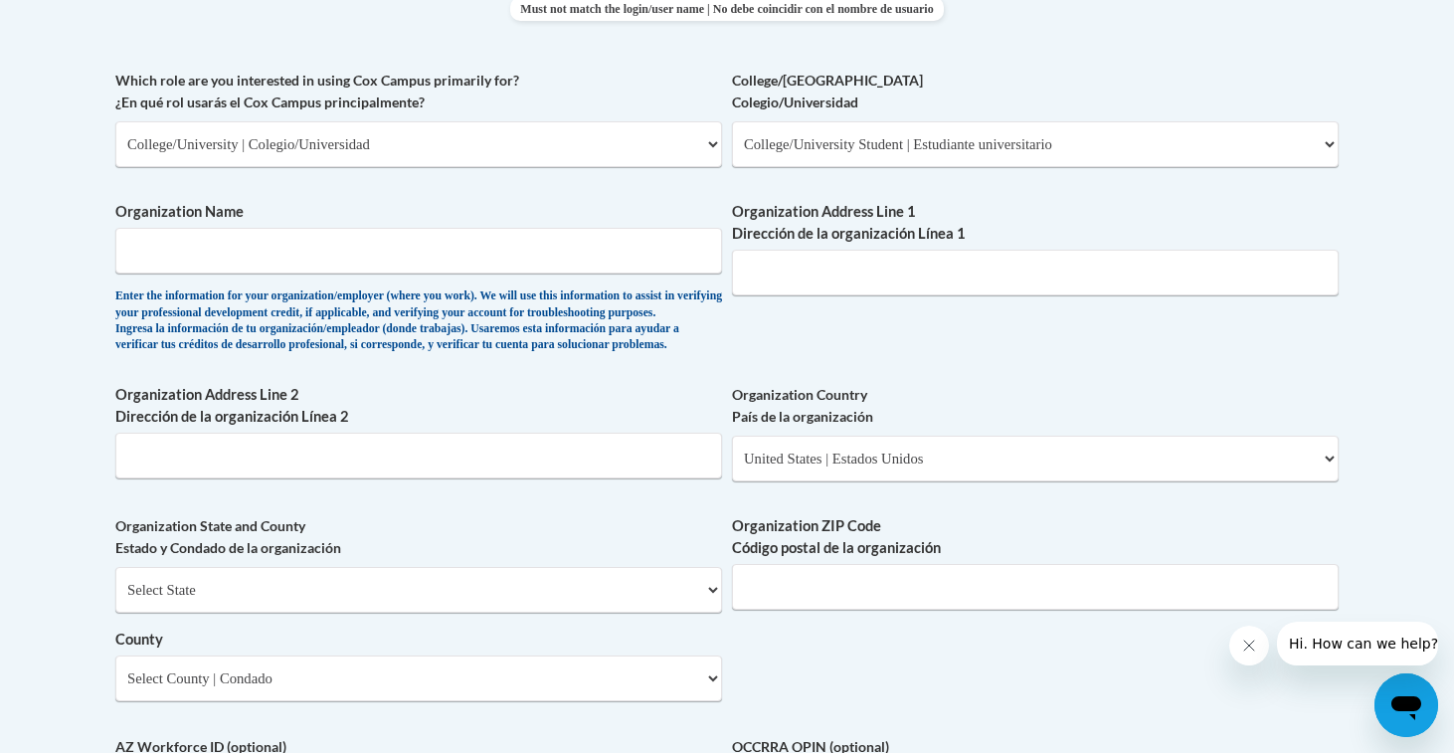
scroll to position [1181, 0]
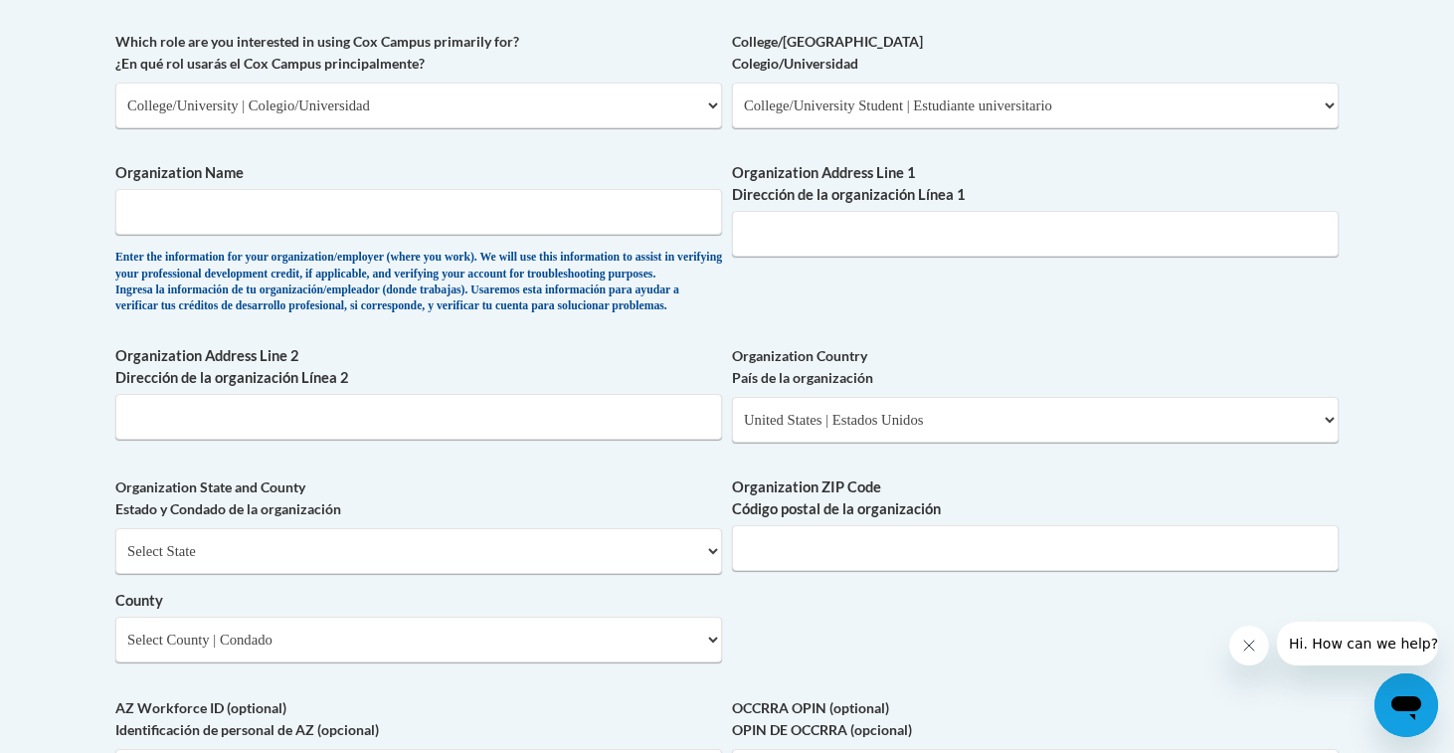
click at [822, 452] on div "Organization Country País de la organización Please Select United States | Esta…" at bounding box center [1035, 401] width 607 height 112
click at [822, 442] on select "Please Select United States | Estados Unidos Outside of the United States | Fue…" at bounding box center [1035, 420] width 607 height 46
select select "2ba6c5f2-6ab4-47b5-9408-0a73ae60d186"
select select
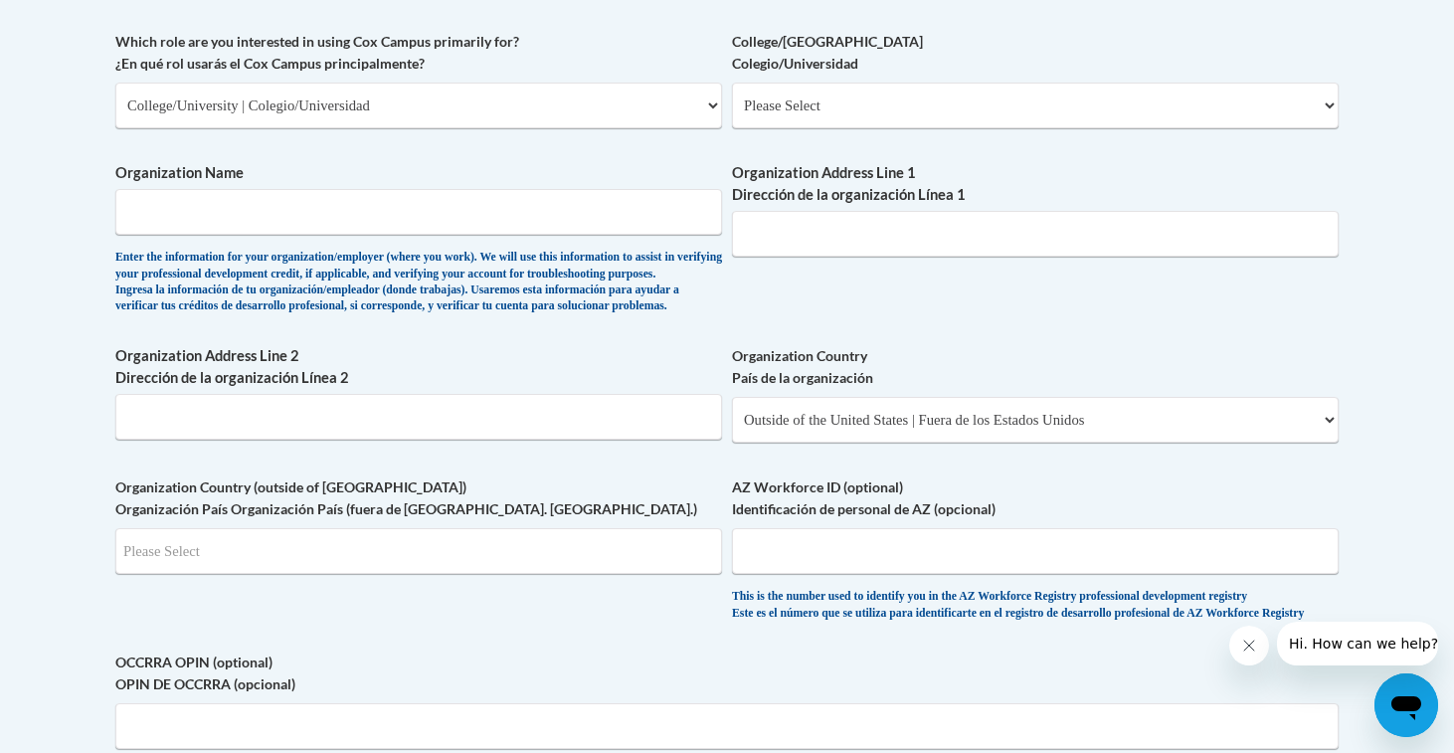
click at [801, 408] on span "Organization Country País de la organización Please Select United States | Esta…" at bounding box center [1035, 393] width 607 height 97
select select
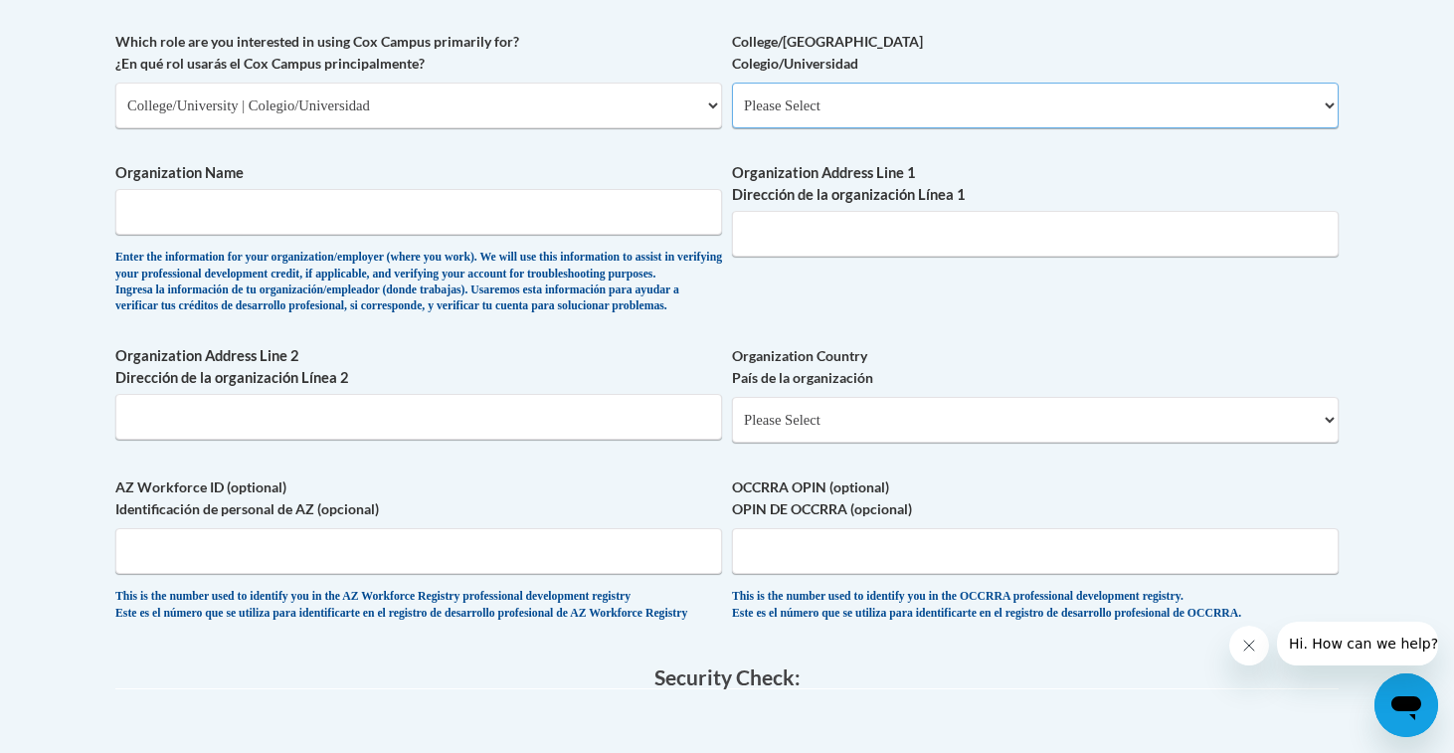
select select "99b32b07-cffc-426c-8bf6-0cd77760d84b"
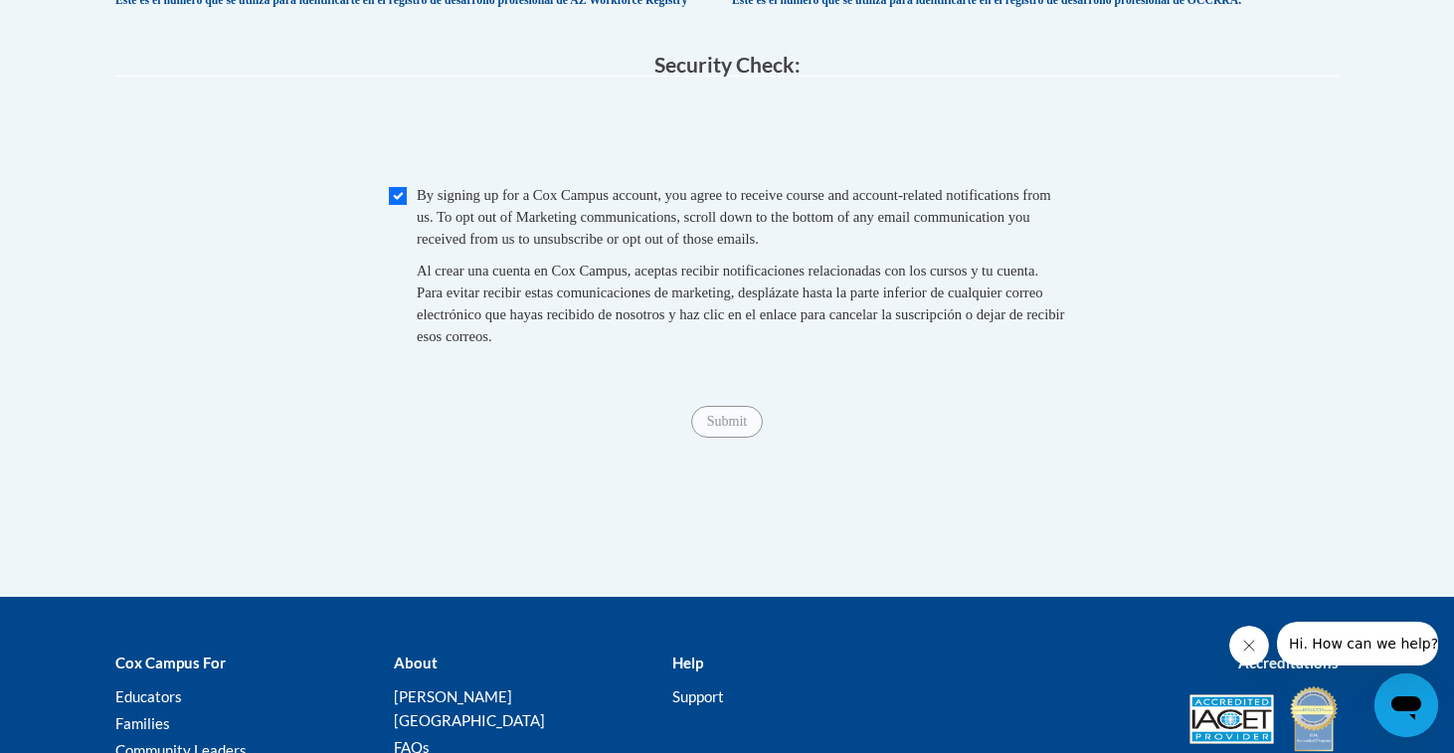
scroll to position [1807, 0]
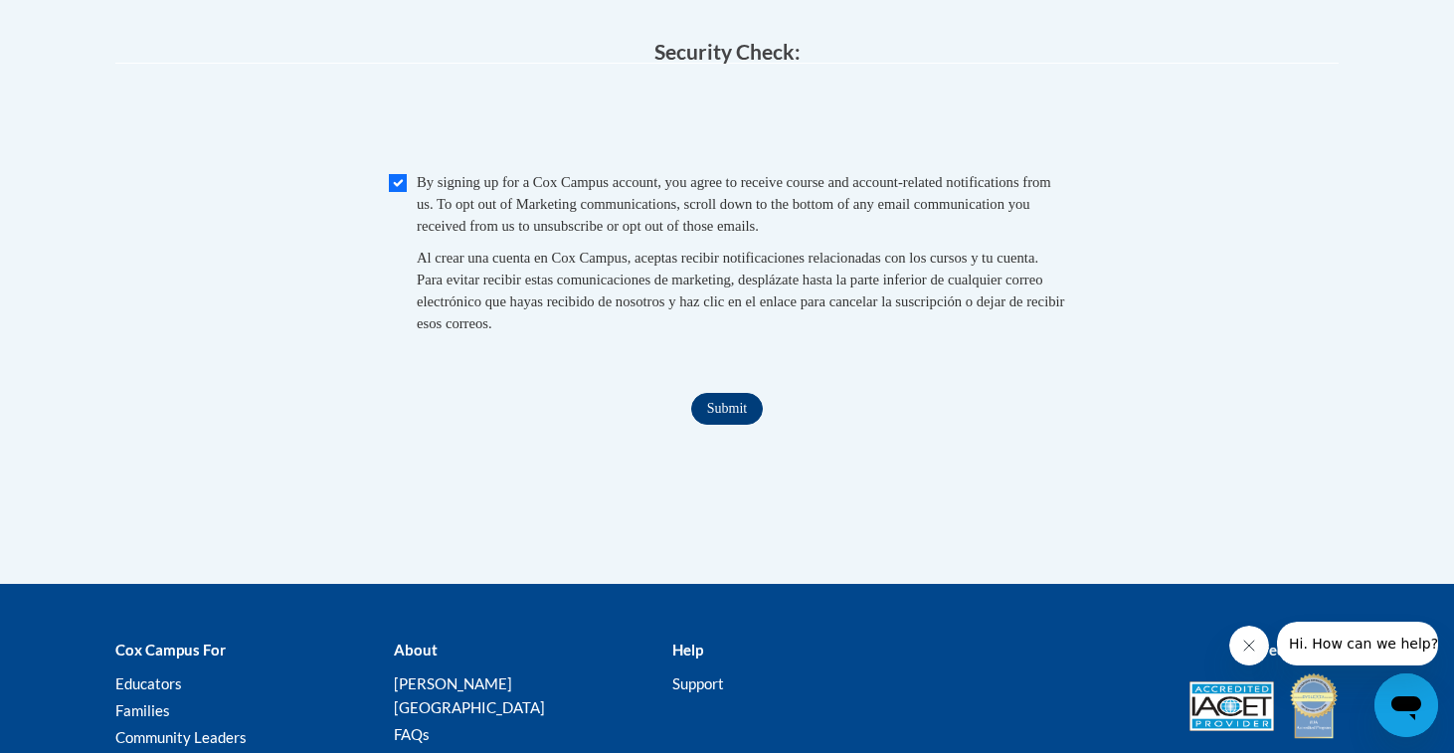
click at [729, 425] on input "Submit" at bounding box center [727, 409] width 72 height 32
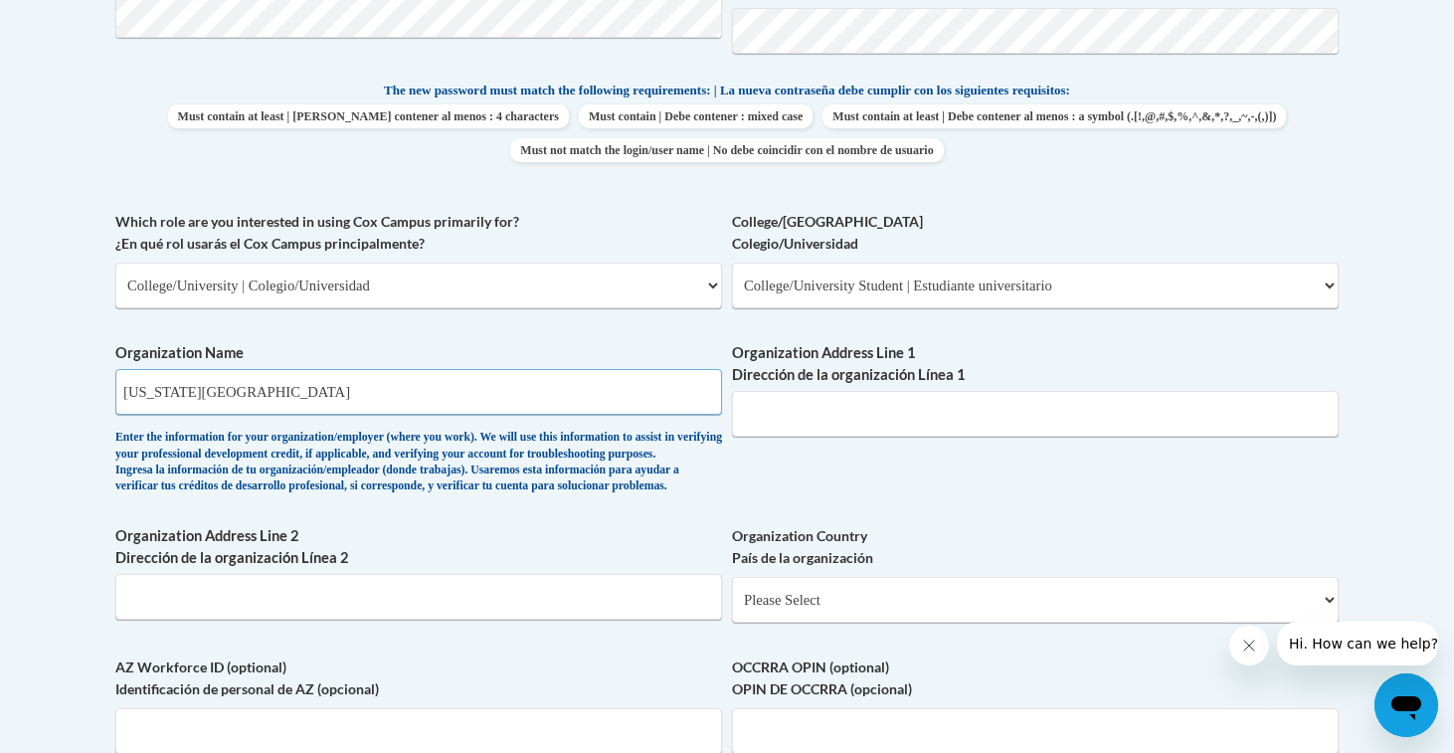
type input "[US_STATE][GEOGRAPHIC_DATA]"
click at [963, 391] on input "Organization Address Line 1 Dirección de la organización Línea 1" at bounding box center [1035, 414] width 607 height 46
paste input "[STREET_ADDRESS][PERSON_NAME]"
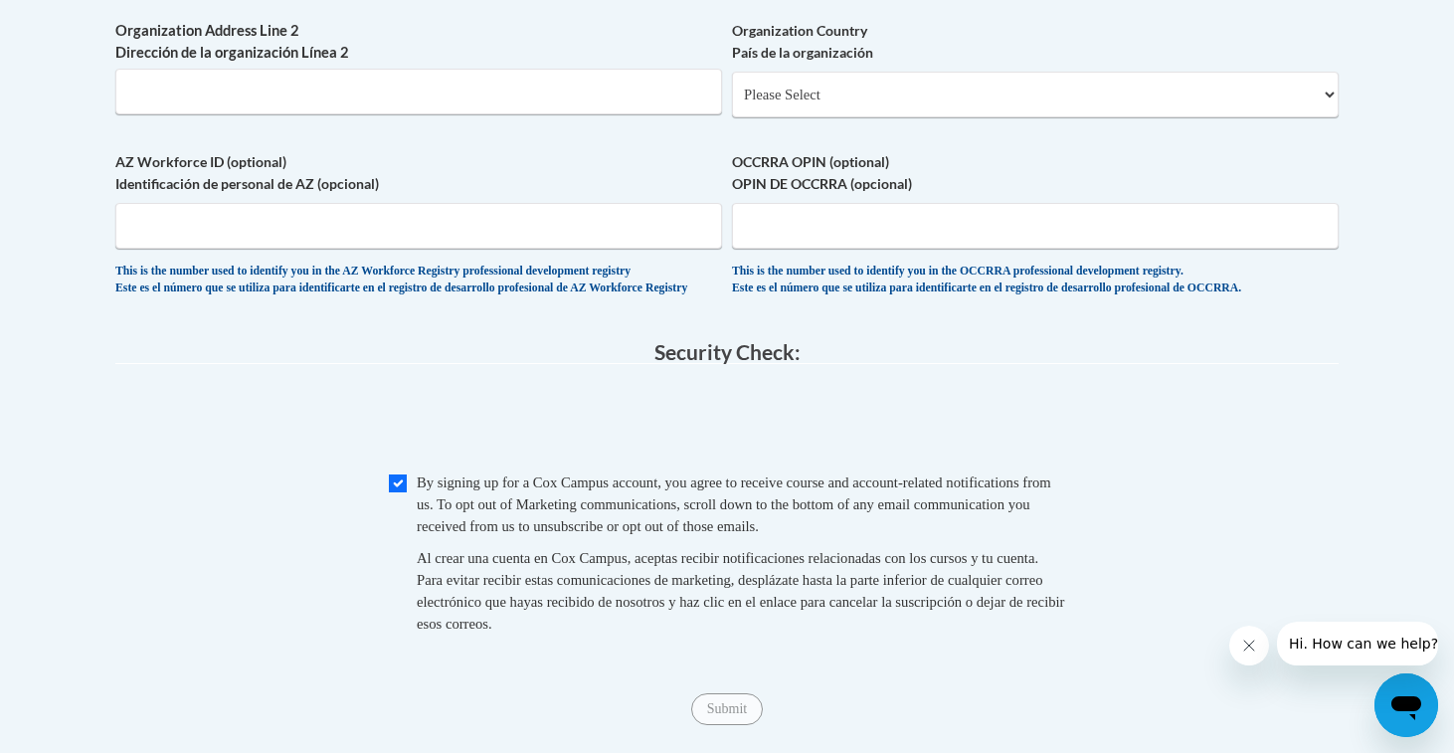
scroll to position [1712, 0]
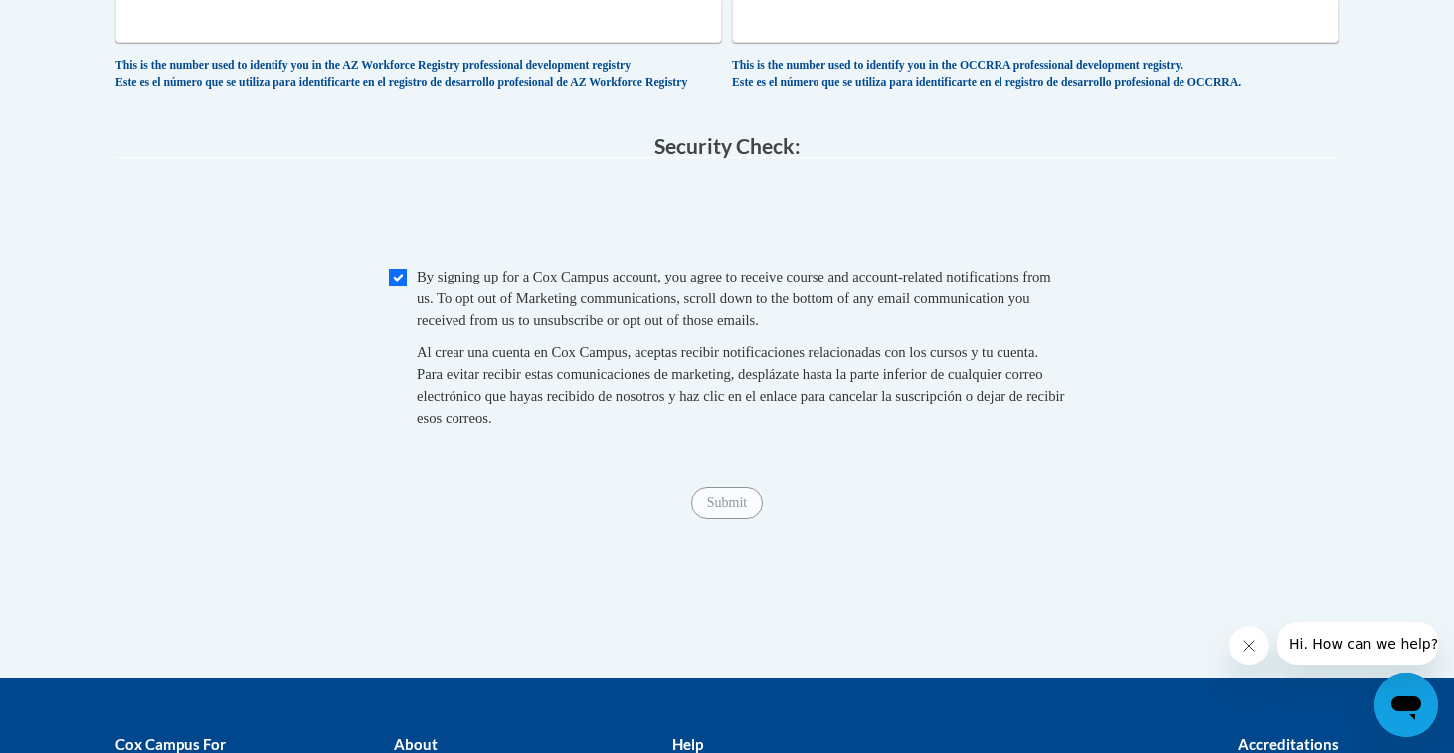
type input "[STREET_ADDRESS][PERSON_NAME]"
click at [735, 519] on input "Submit" at bounding box center [727, 503] width 72 height 32
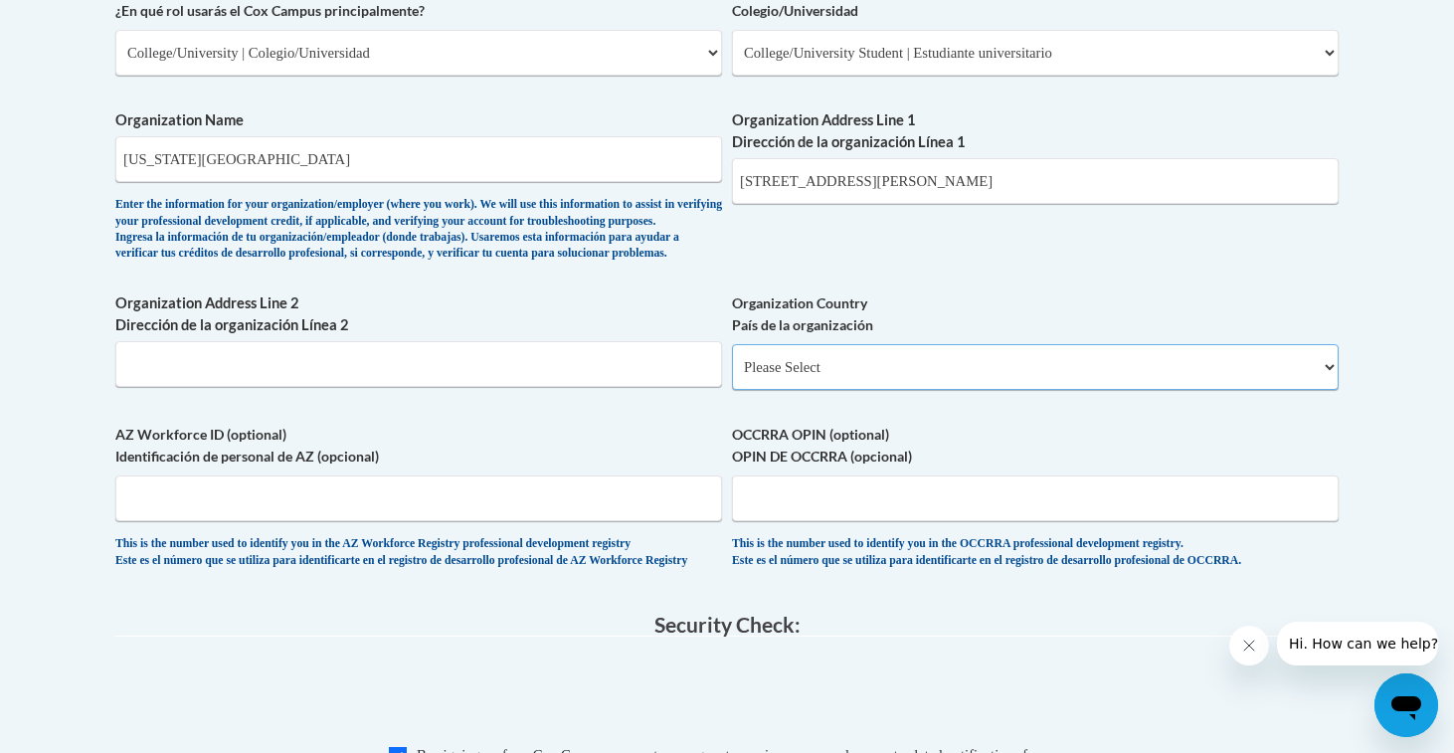
scroll to position [1223, 0]
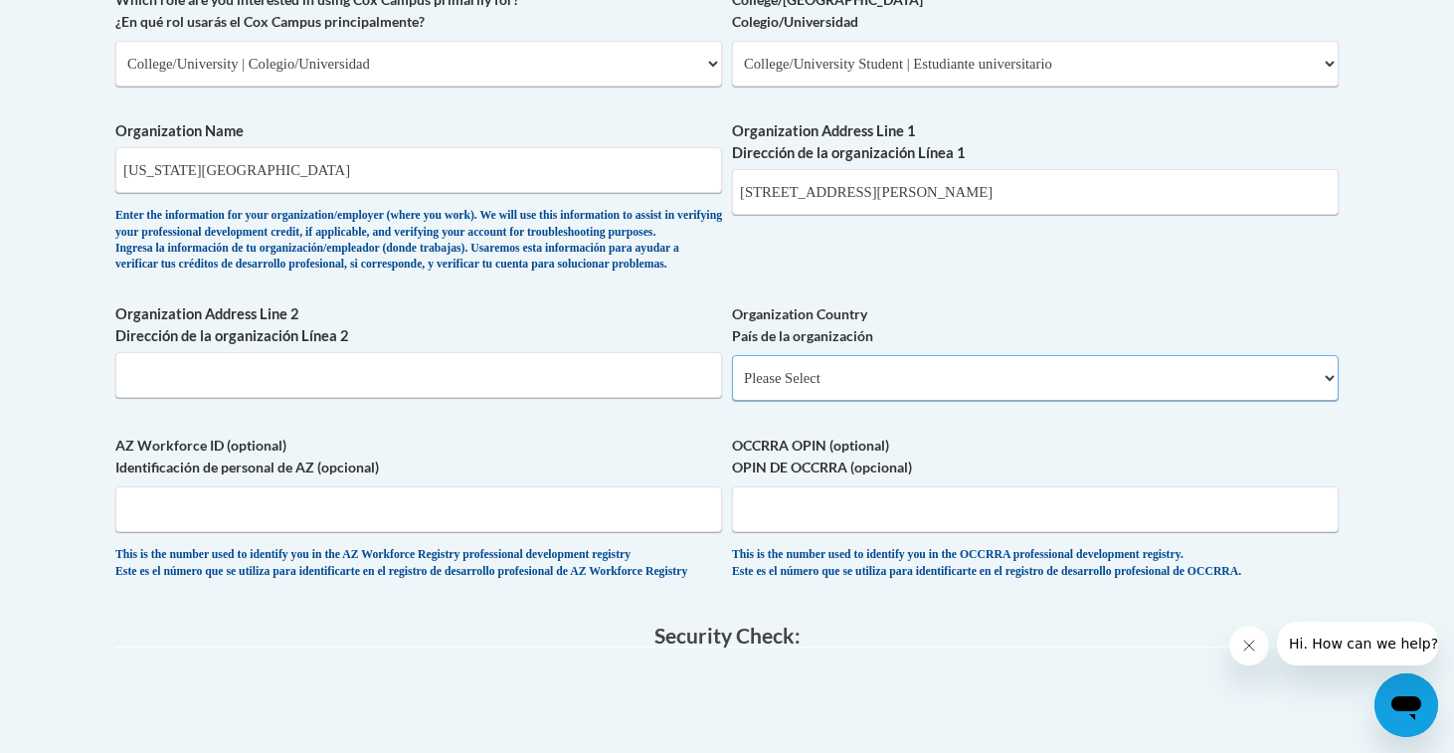
select select "ad49bcad-a171-4b2e-b99c-48b446064914"
select select
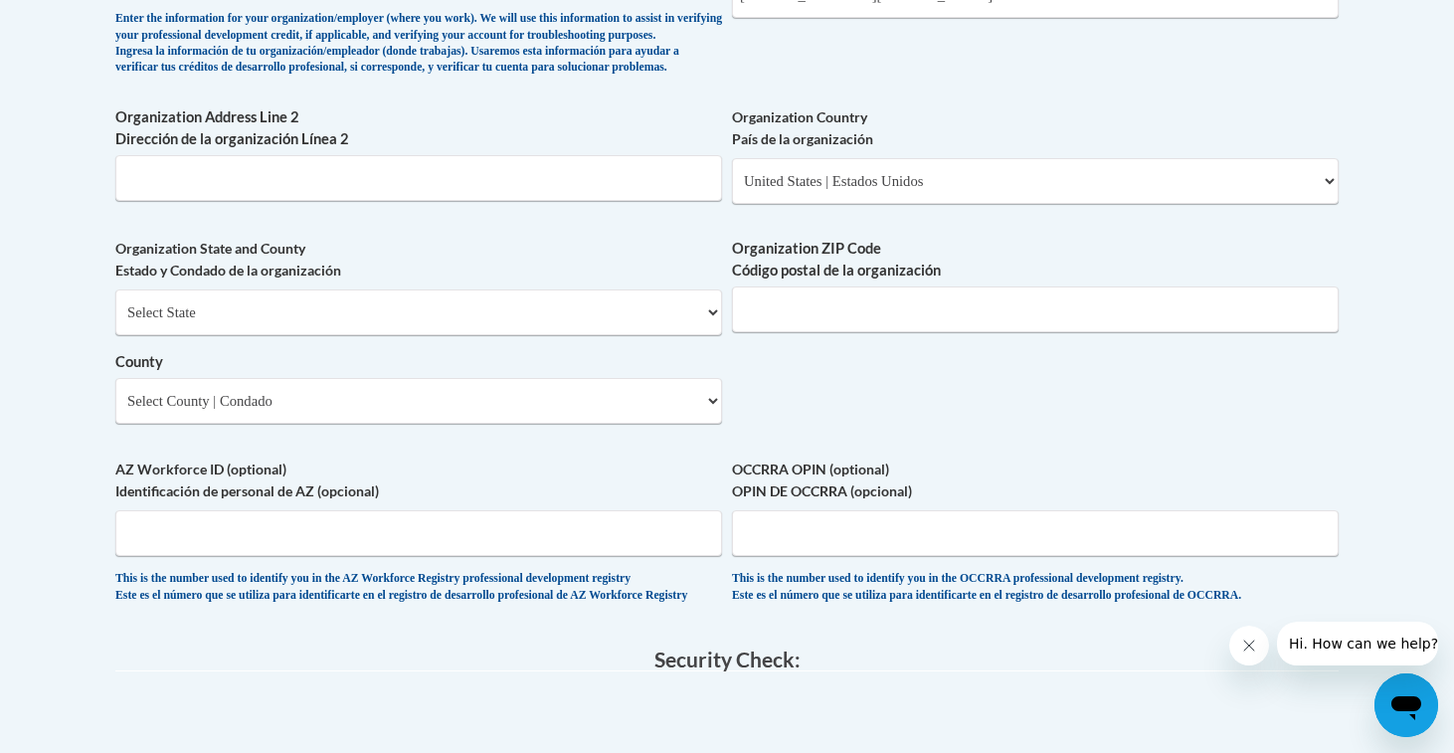
scroll to position [1416, 0]
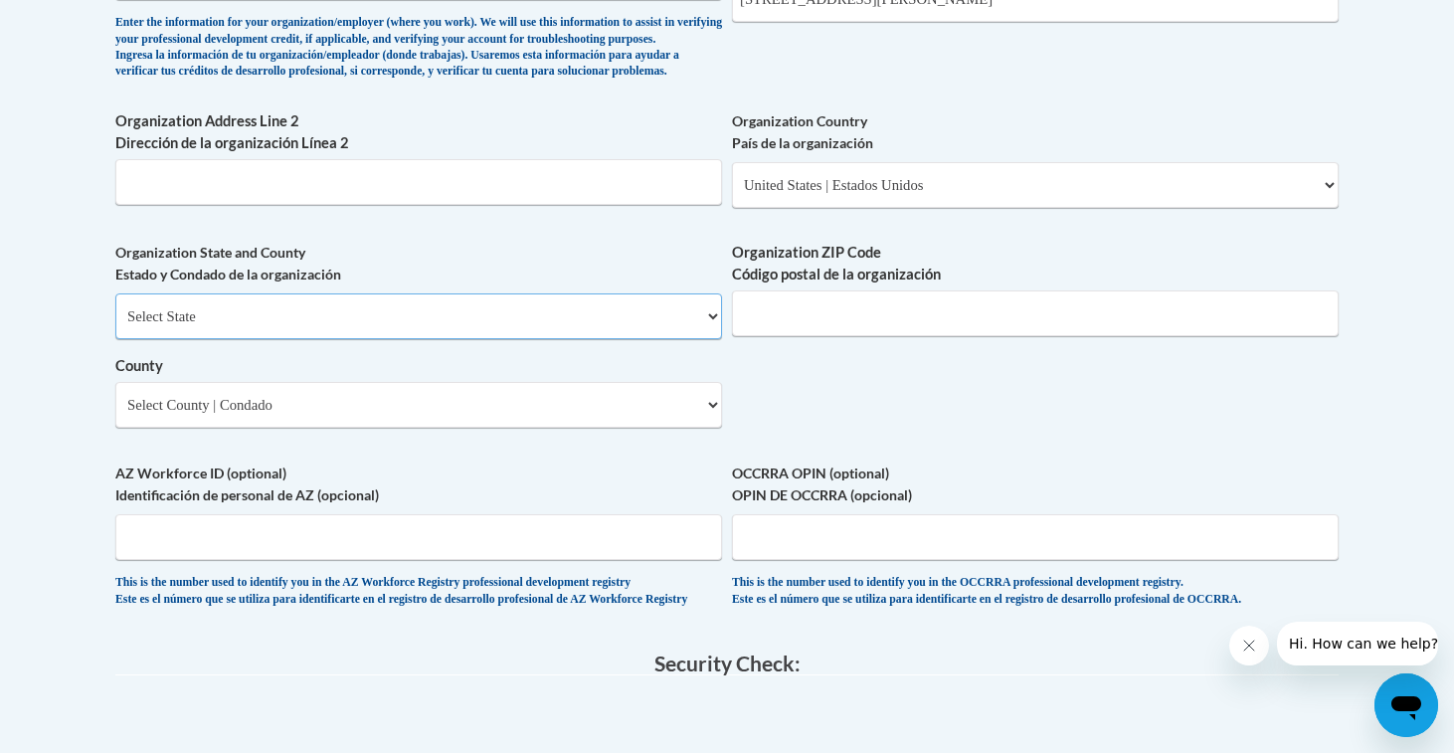
select select "[US_STATE]"
click at [274, 398] on select "Select County Accomack Albemarle Alexandria Alleghany Amelia Amherst Appomattox…" at bounding box center [418, 405] width 607 height 46
select select "Richmond"
paste input "23284"
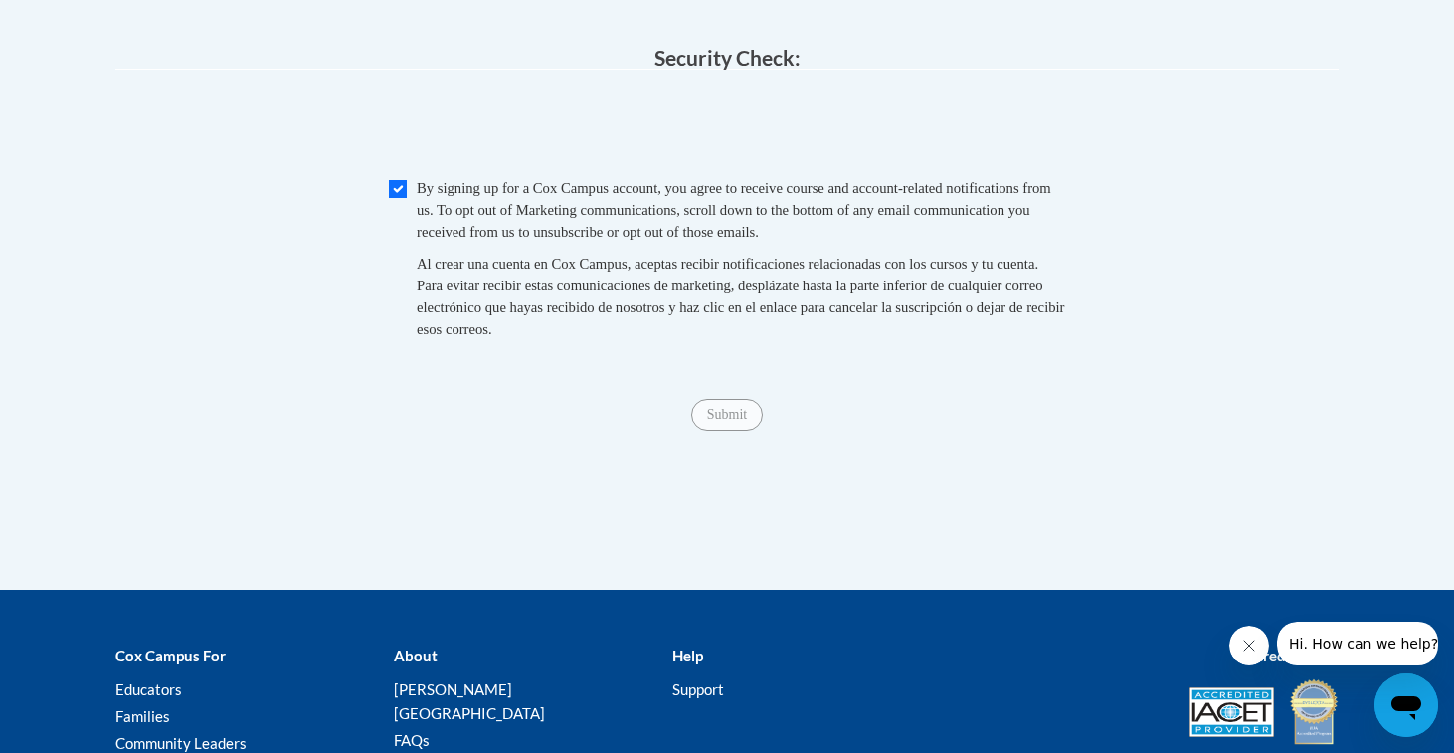
type input "23284"
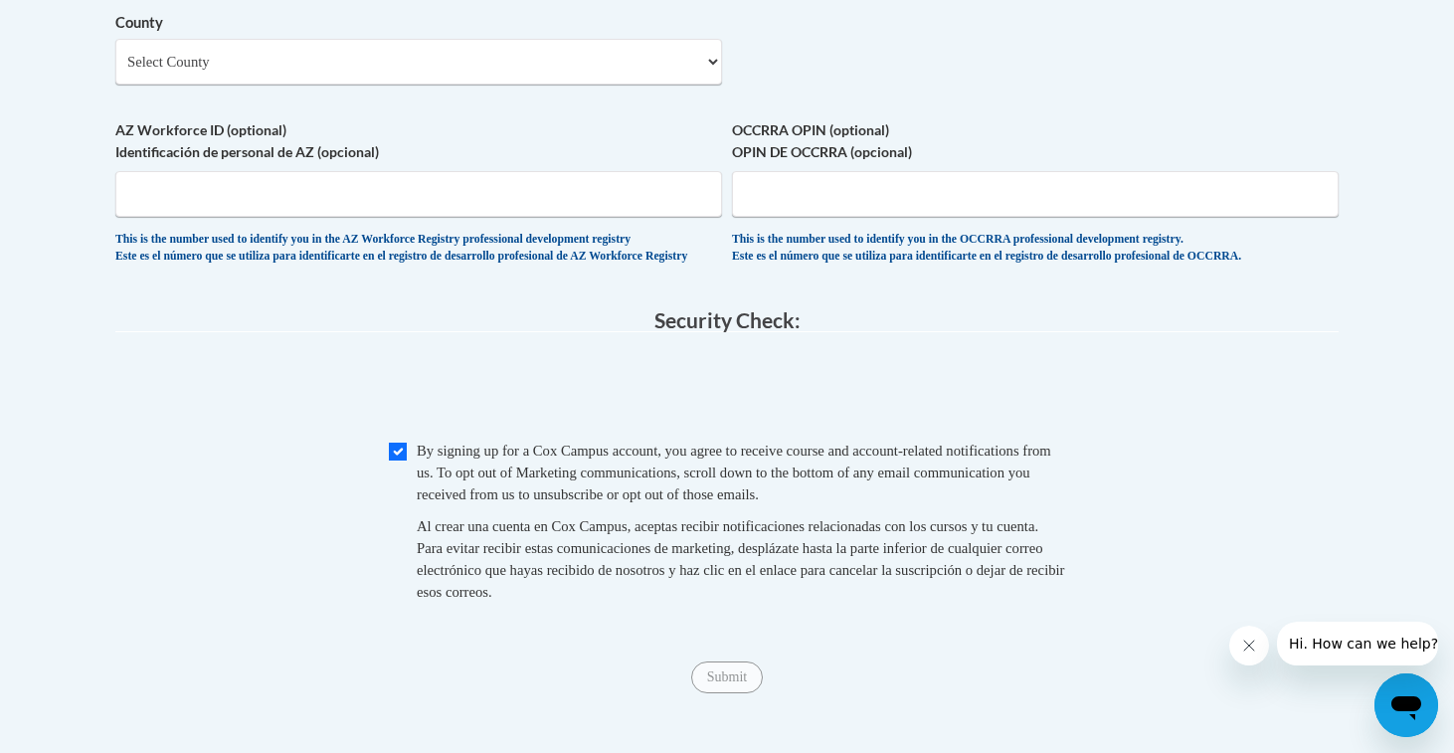
scroll to position [1673, 0]
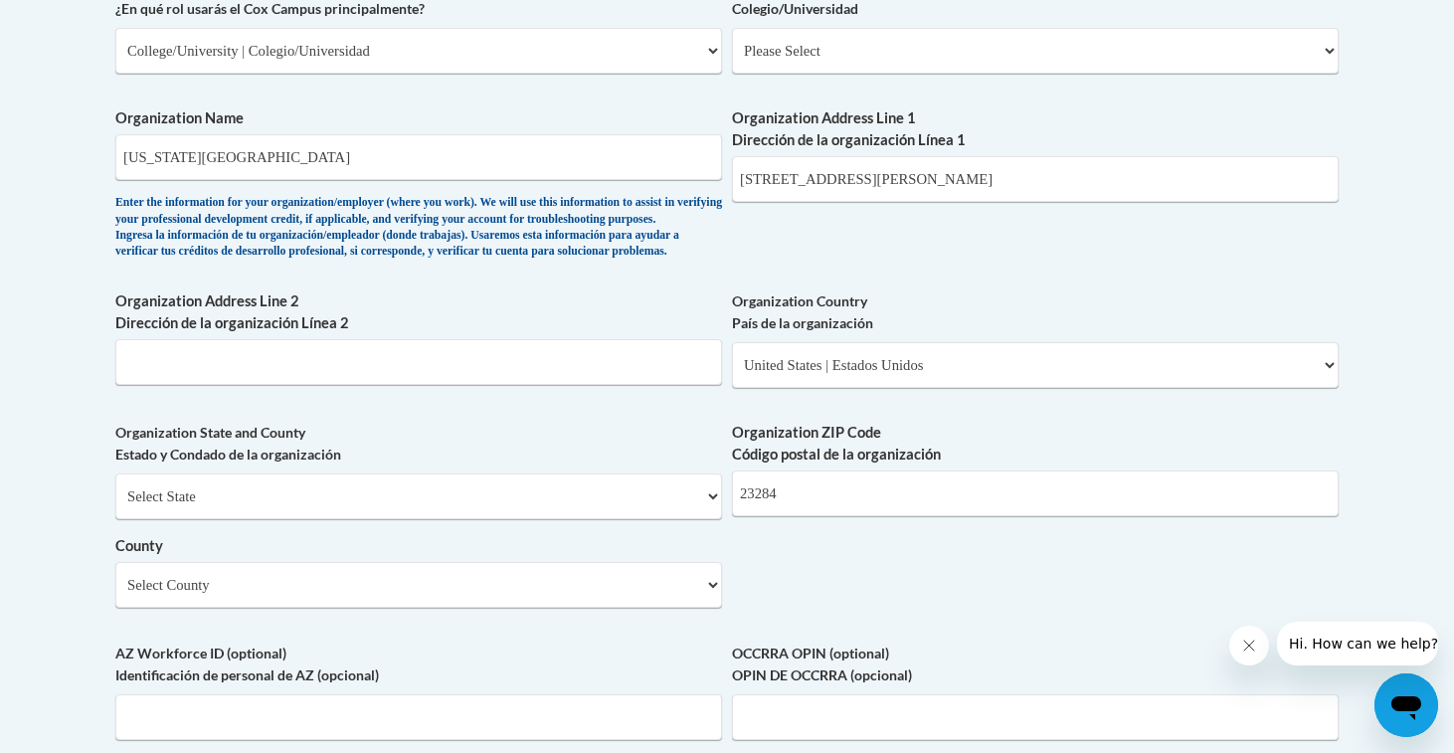
scroll to position [1183, 0]
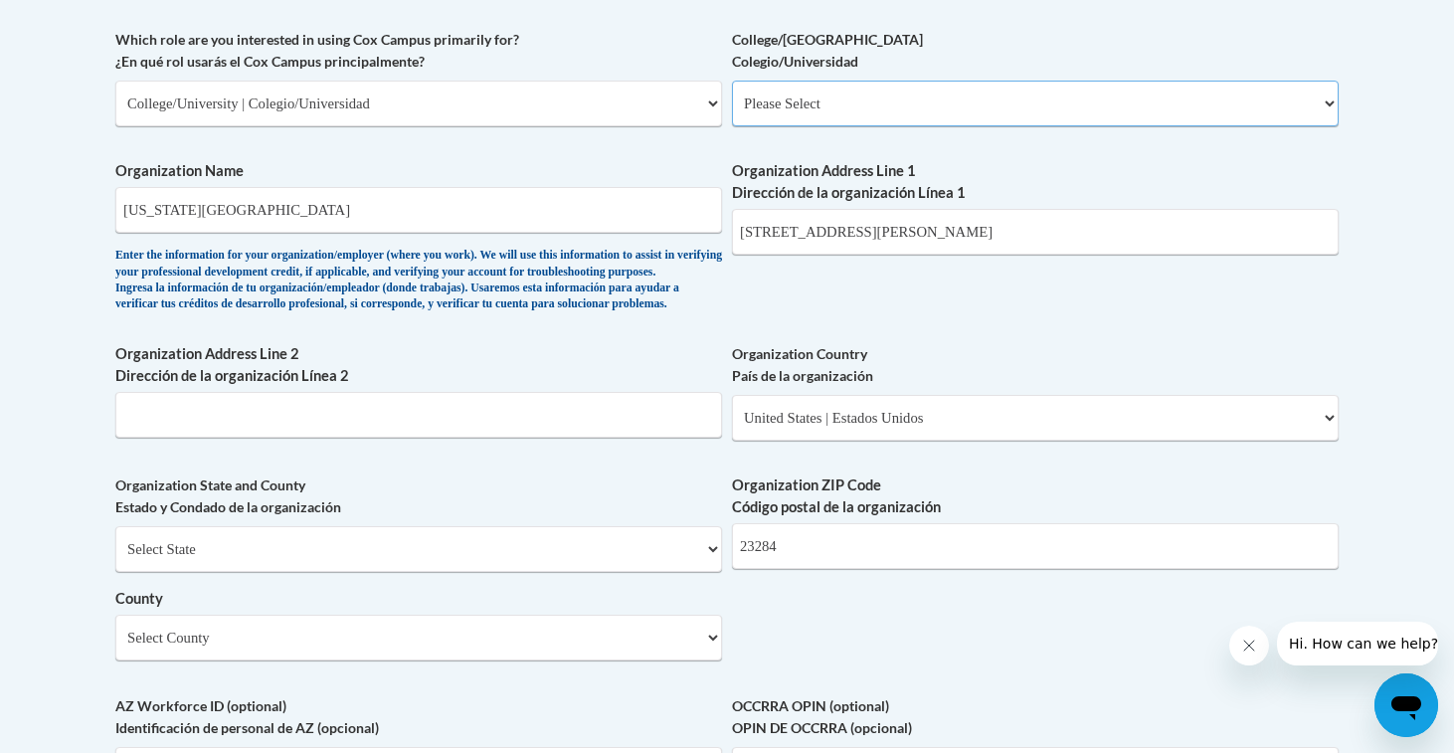
select select "99b32b07-cffc-426c-8bf6-0cd77760d84b"
select select "null"
click at [295, 556] on select "Select State Alabama Alaska Arizona Arkansas California Colorado Connecticut De…" at bounding box center [418, 549] width 607 height 46
select select "[US_STATE]"
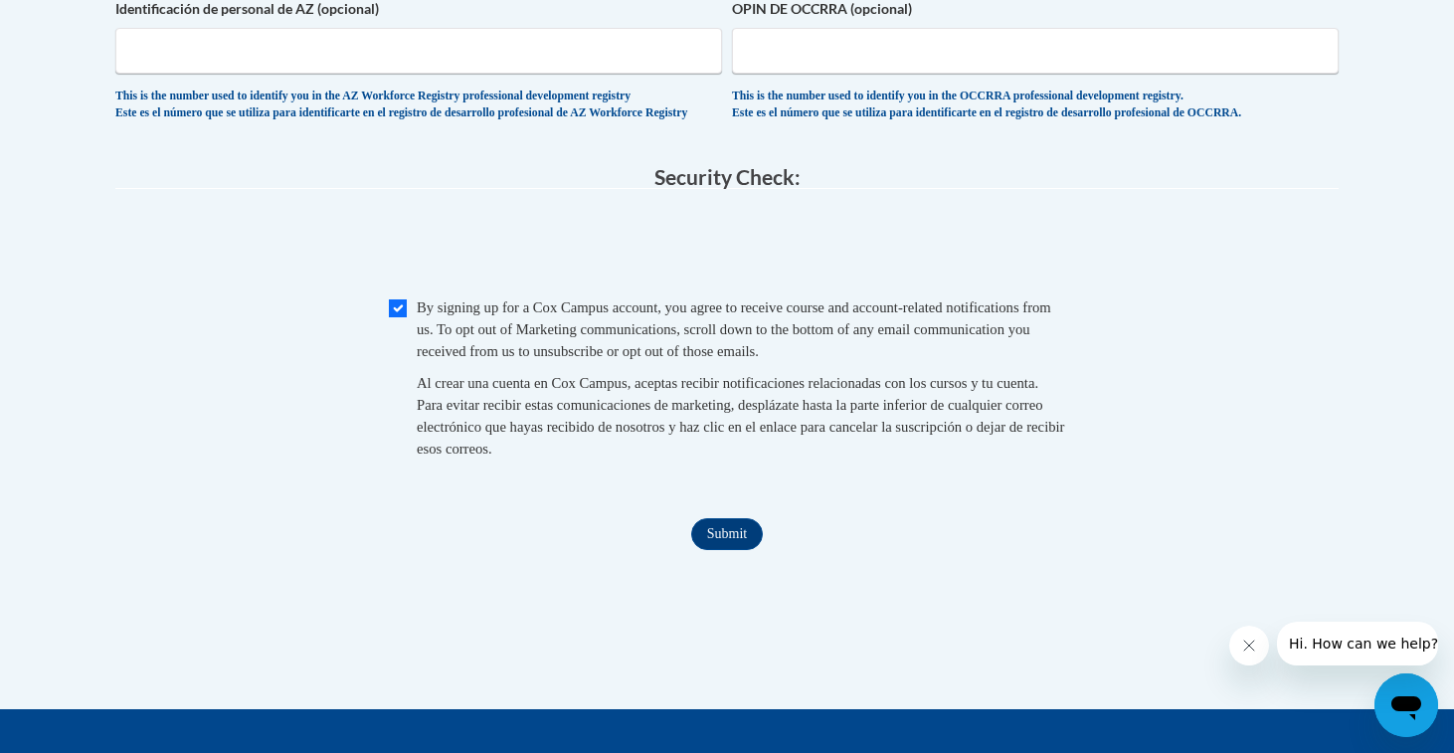
scroll to position [1933, 0]
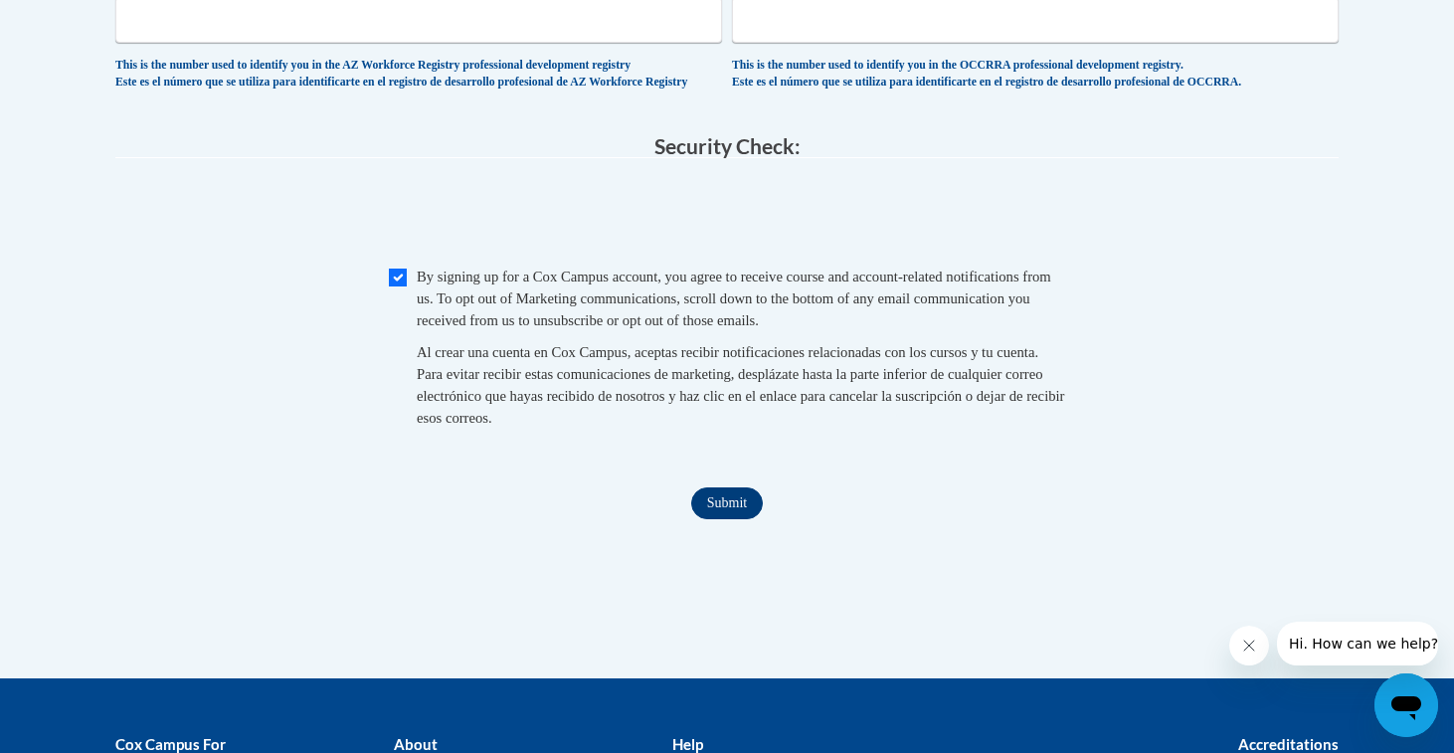
click at [715, 503] on input "Submit" at bounding box center [727, 503] width 72 height 32
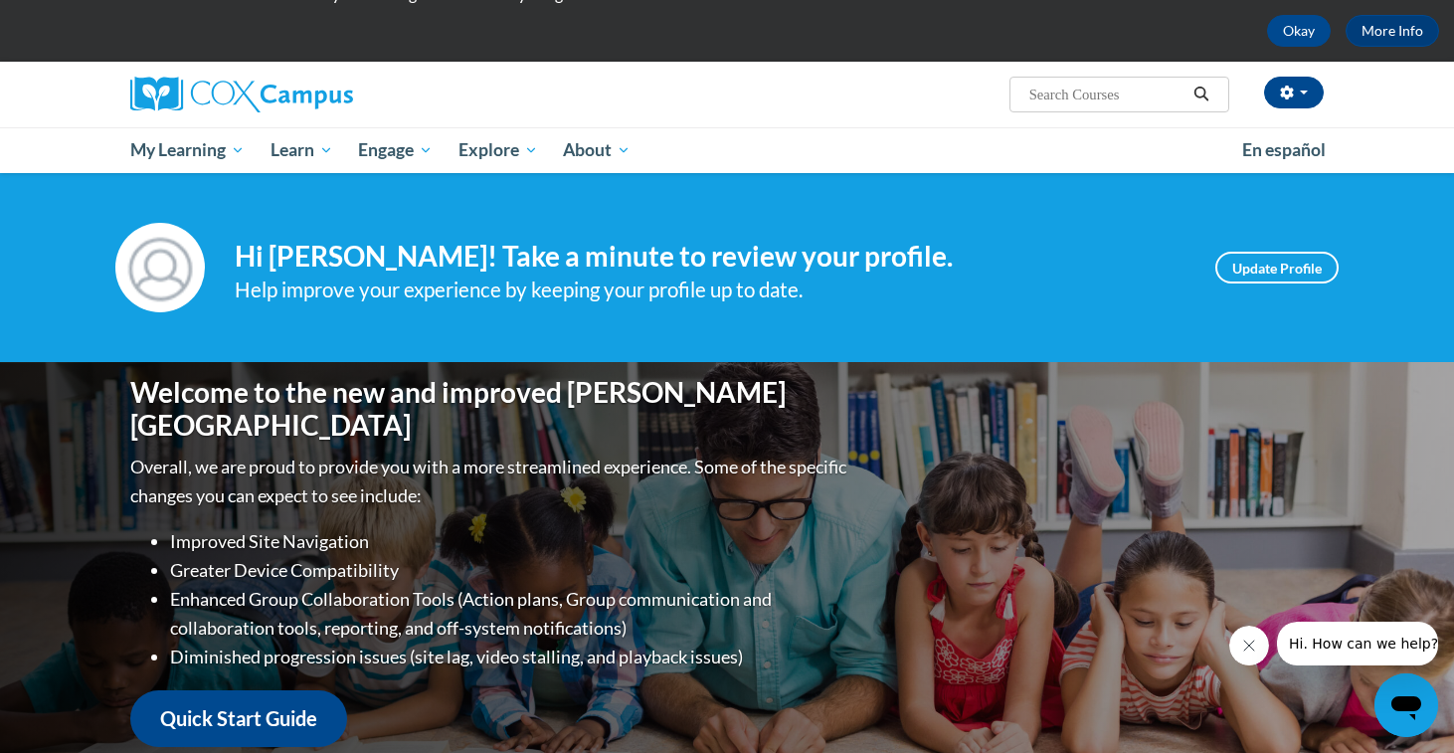
scroll to position [16, 0]
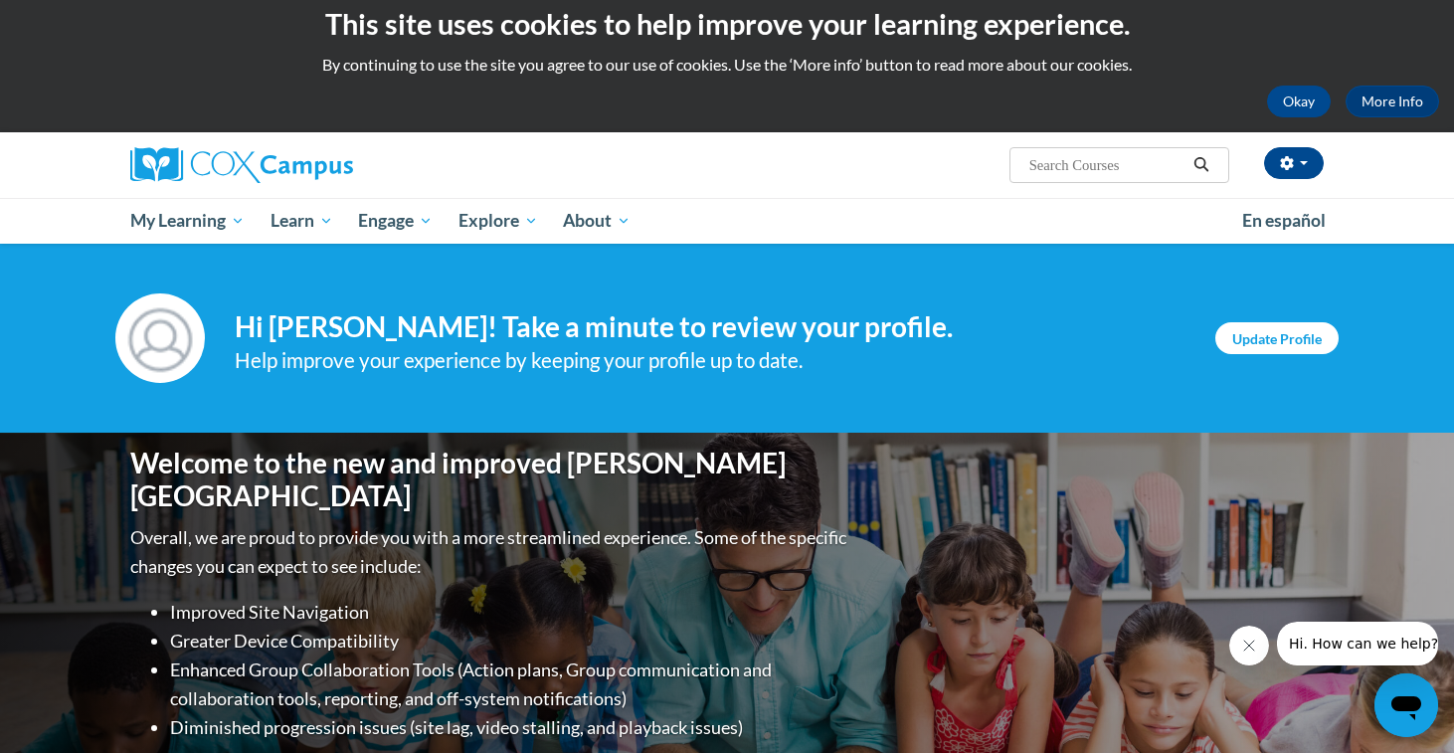
click at [1252, 343] on link "Update Profile" at bounding box center [1277, 338] width 123 height 32
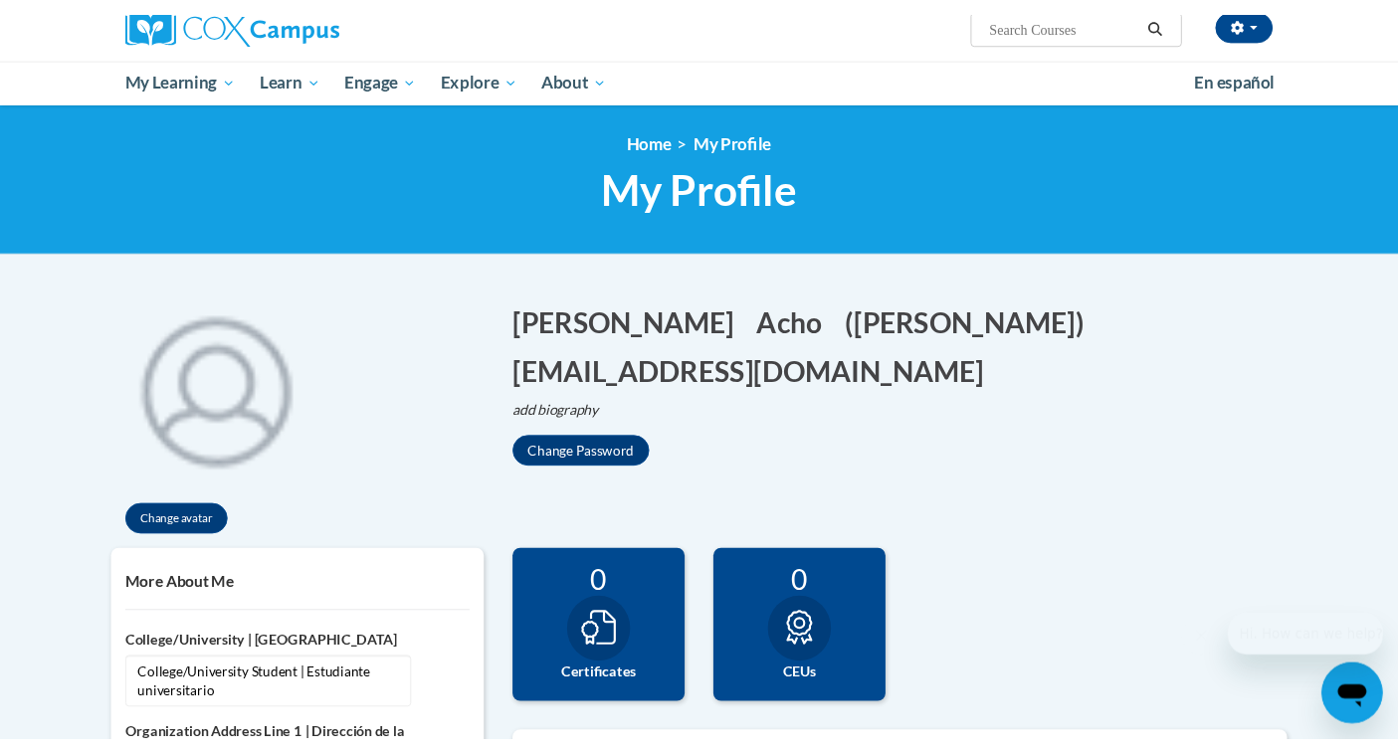
scroll to position [166, 0]
